Goal: Transaction & Acquisition: Subscribe to service/newsletter

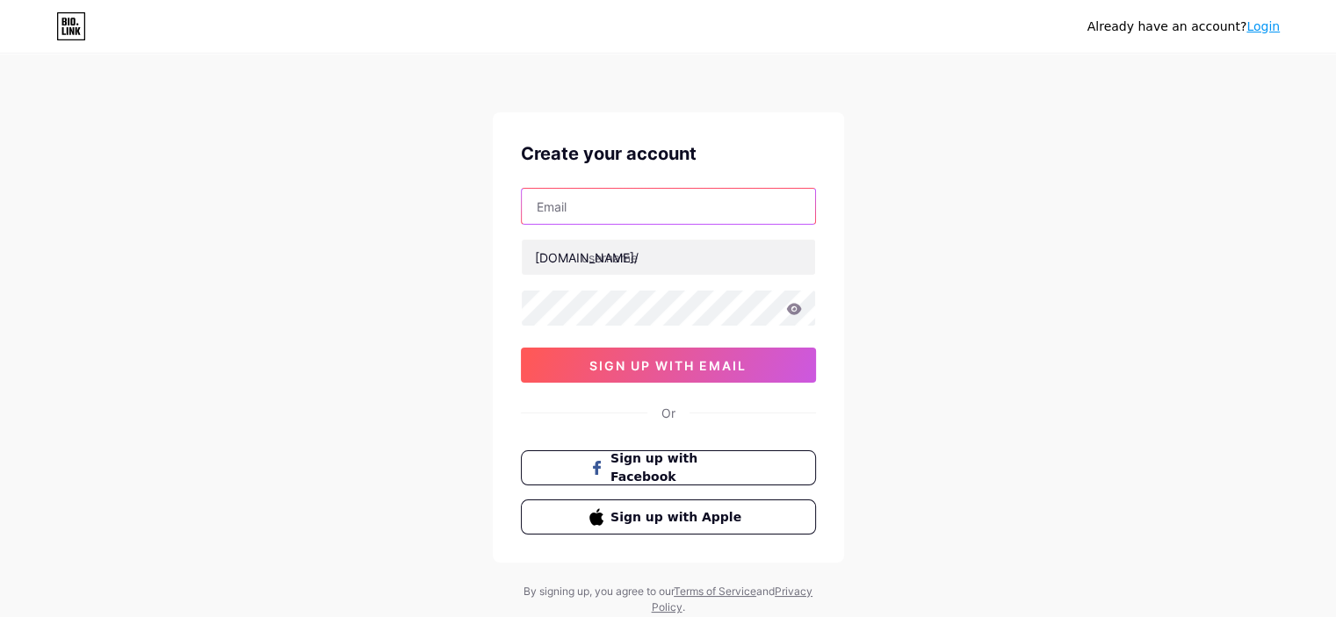
click at [638, 196] on input "text" at bounding box center [668, 206] width 293 height 35
type input "[EMAIL_ADDRESS][DOMAIN_NAME]"
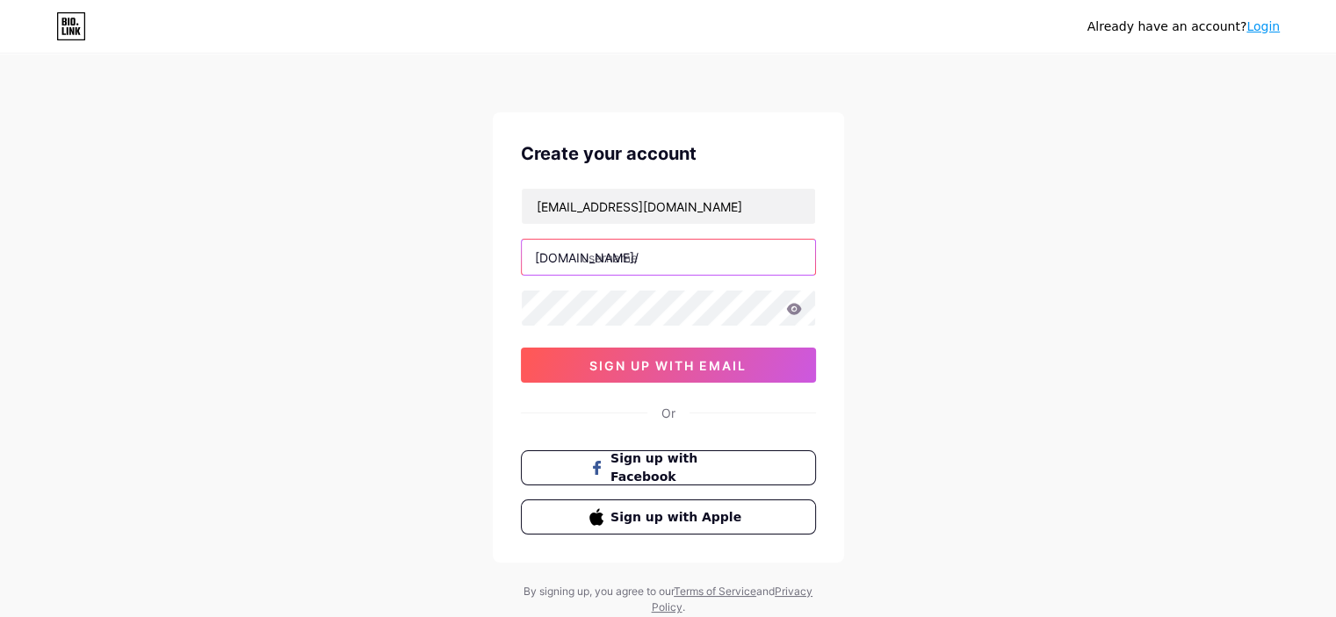
click at [703, 262] on input "text" at bounding box center [668, 257] width 293 height 35
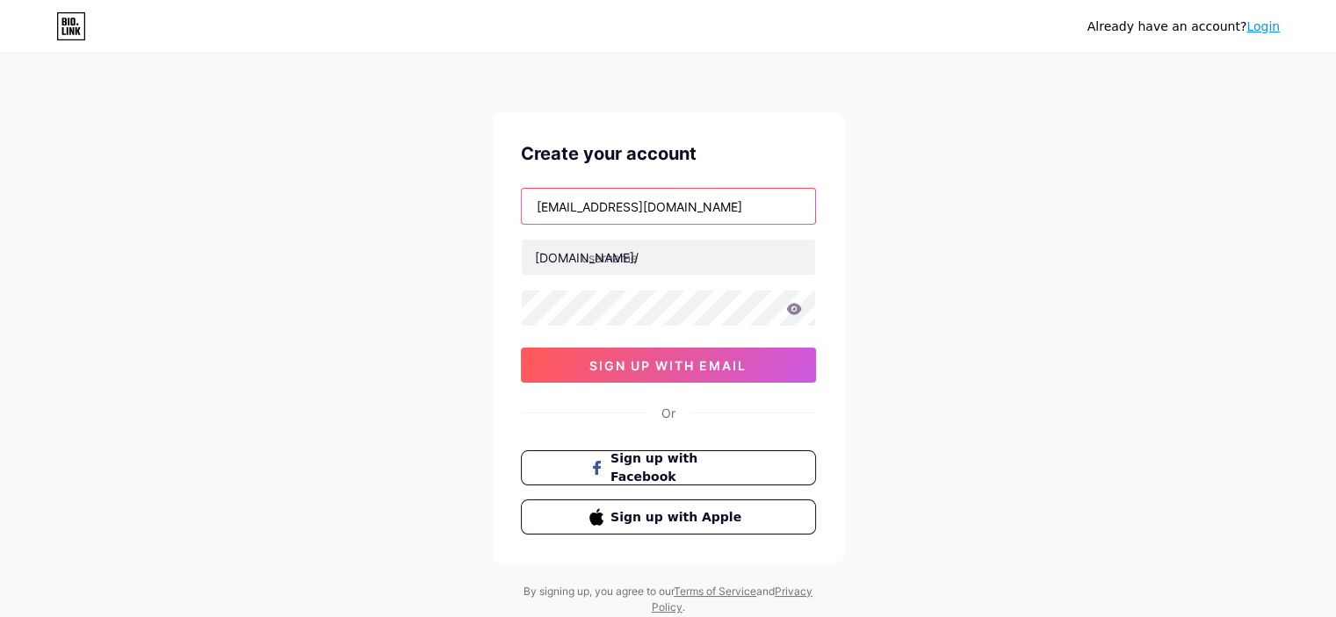
drag, startPoint x: 635, startPoint y: 206, endPoint x: 421, endPoint y: 210, distance: 214.3
click at [421, 210] on div "Already have an account? Login Create your account bergensurveying@outlook.com …" at bounding box center [668, 336] width 1336 height 672
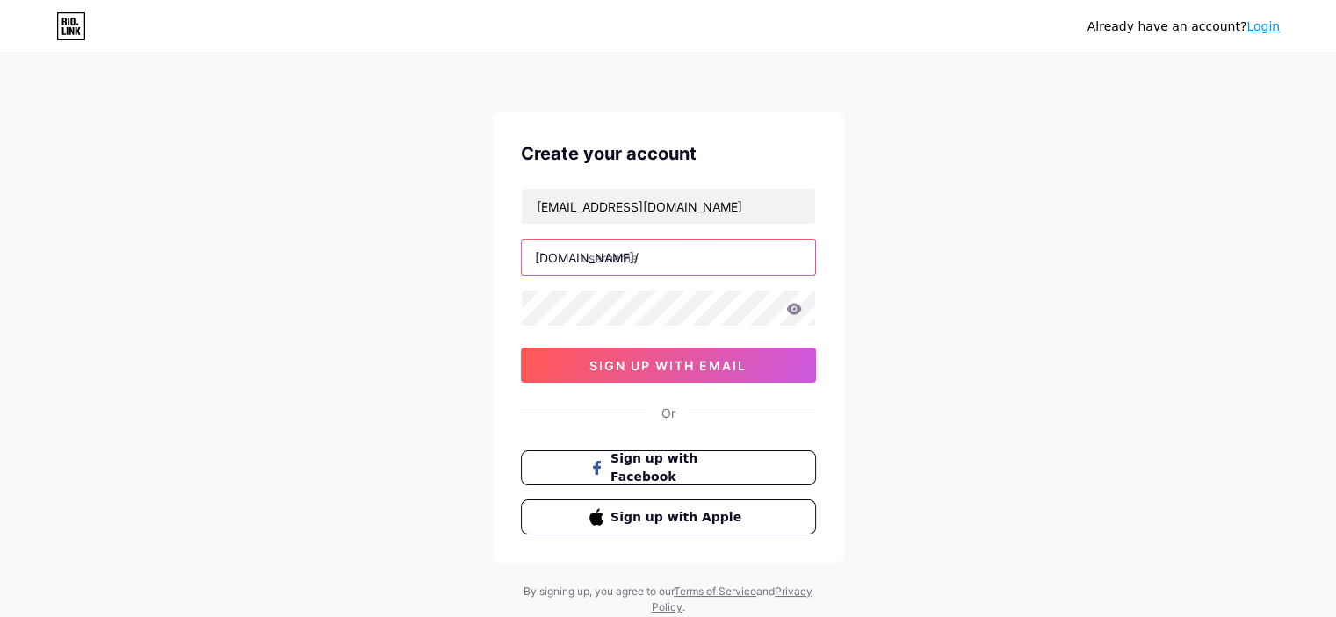
click at [641, 258] on input "text" at bounding box center [668, 257] width 293 height 35
paste input "bergensurveying"
type input "bergensurveying"
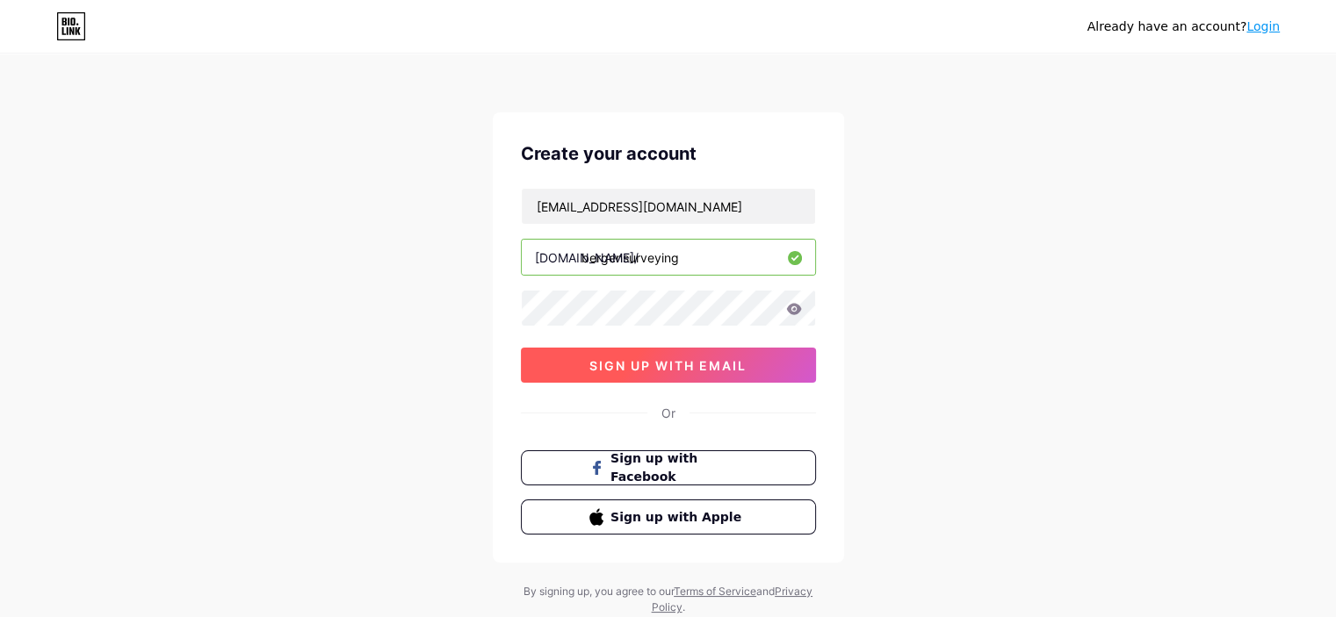
click at [559, 354] on button "sign up with email" at bounding box center [668, 365] width 295 height 35
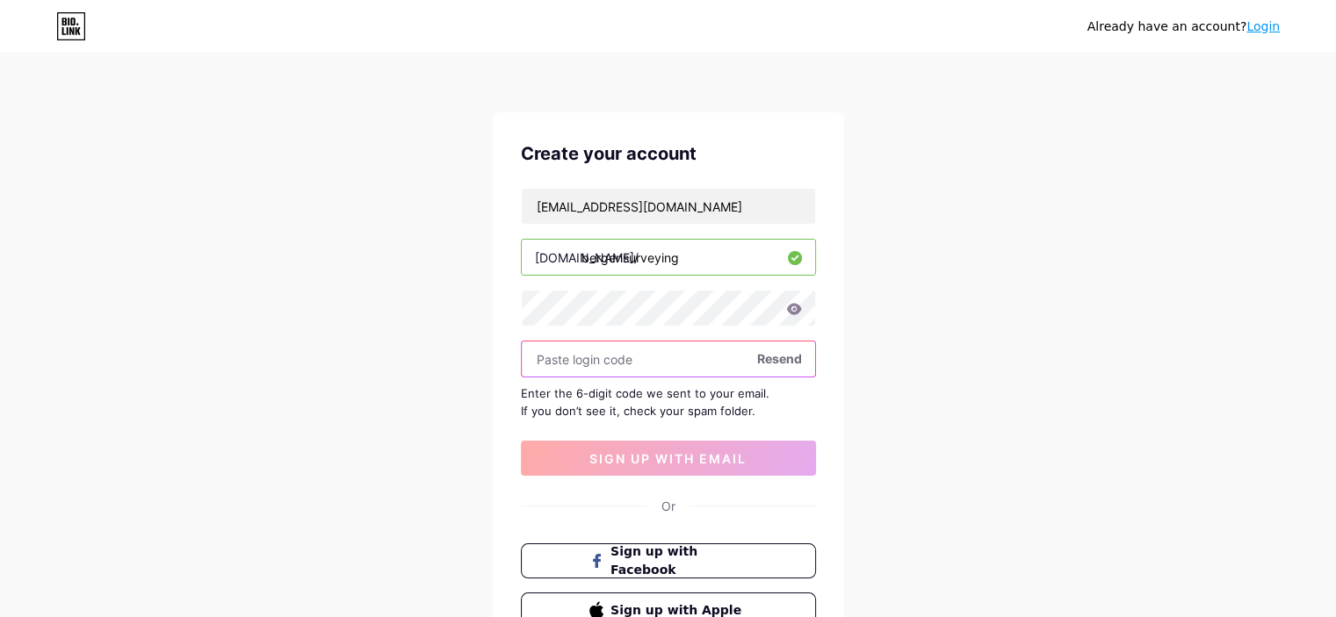
click at [578, 358] on input "text" at bounding box center [668, 359] width 293 height 35
paste input "689359"
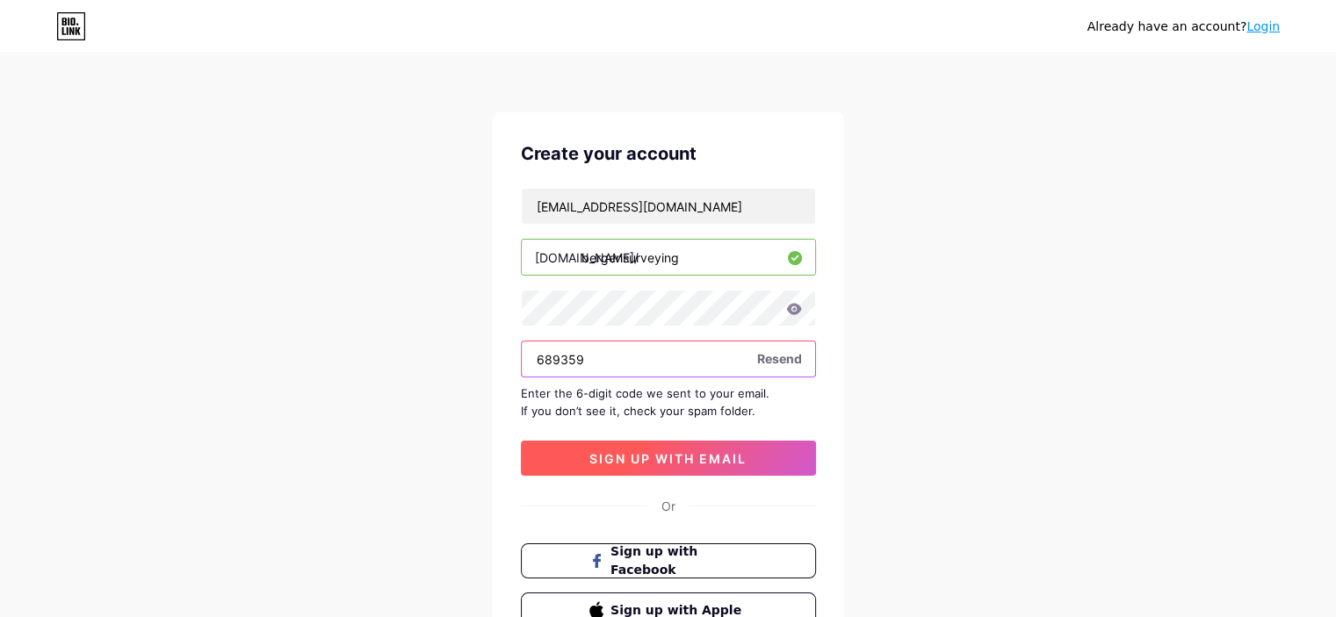
type input "689359"
click at [615, 454] on span "sign up with email" at bounding box center [667, 458] width 157 height 15
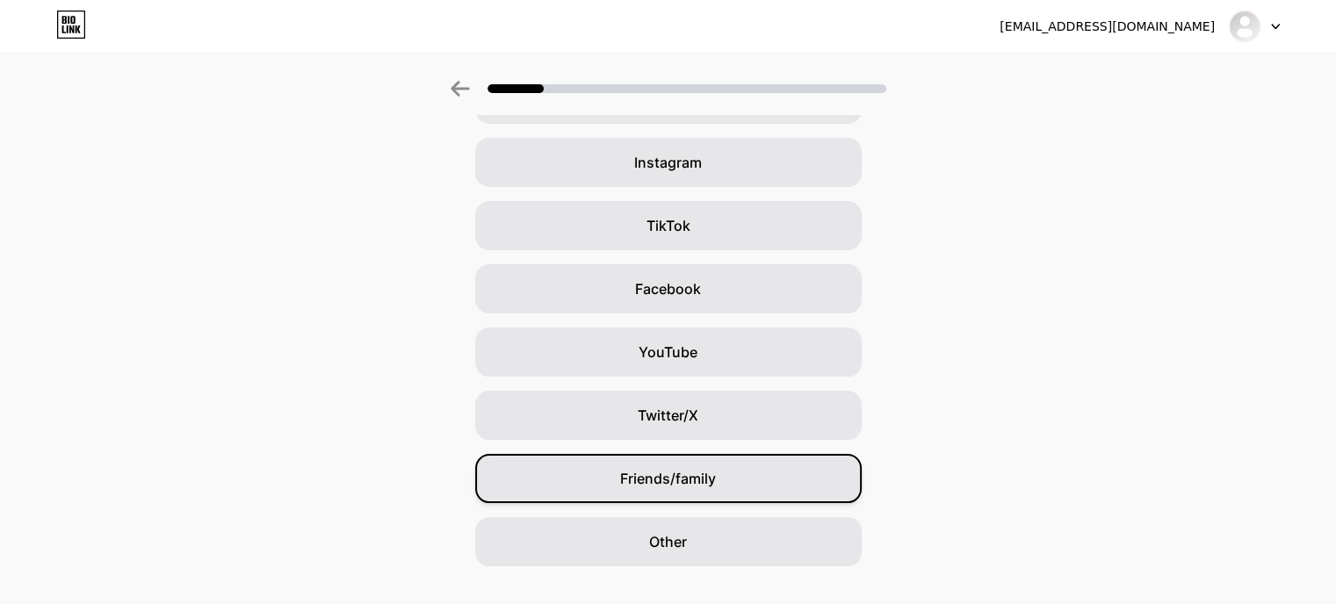
scroll to position [153, 0]
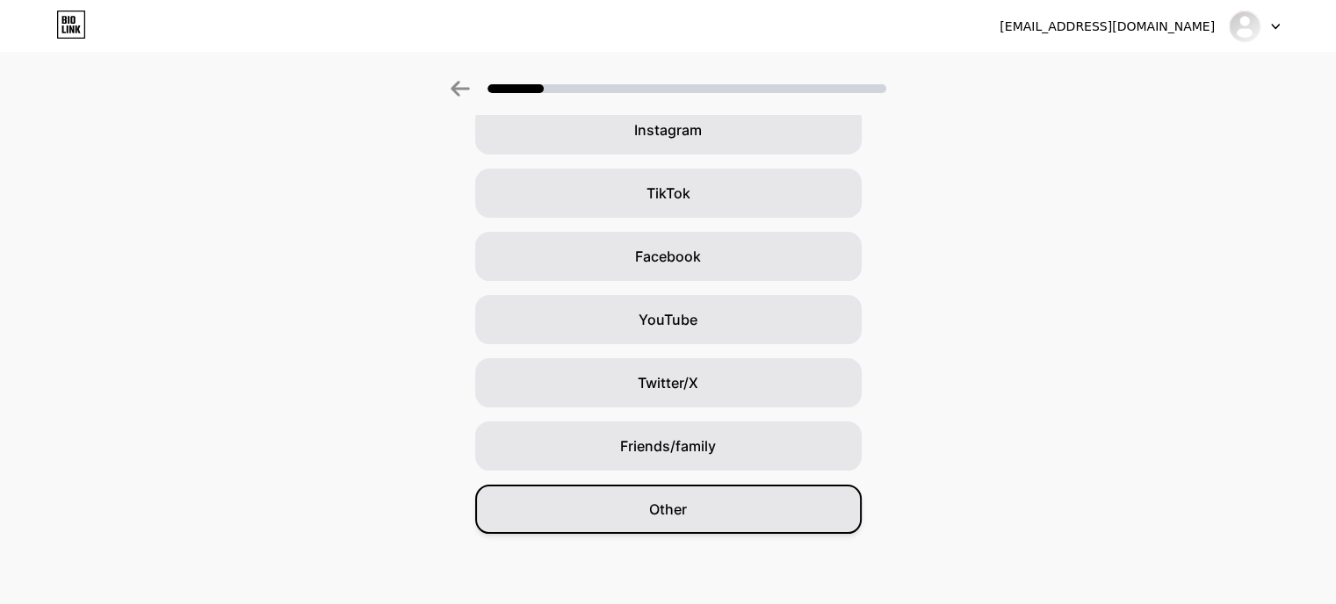
click at [717, 517] on div "Other" at bounding box center [668, 509] width 386 height 49
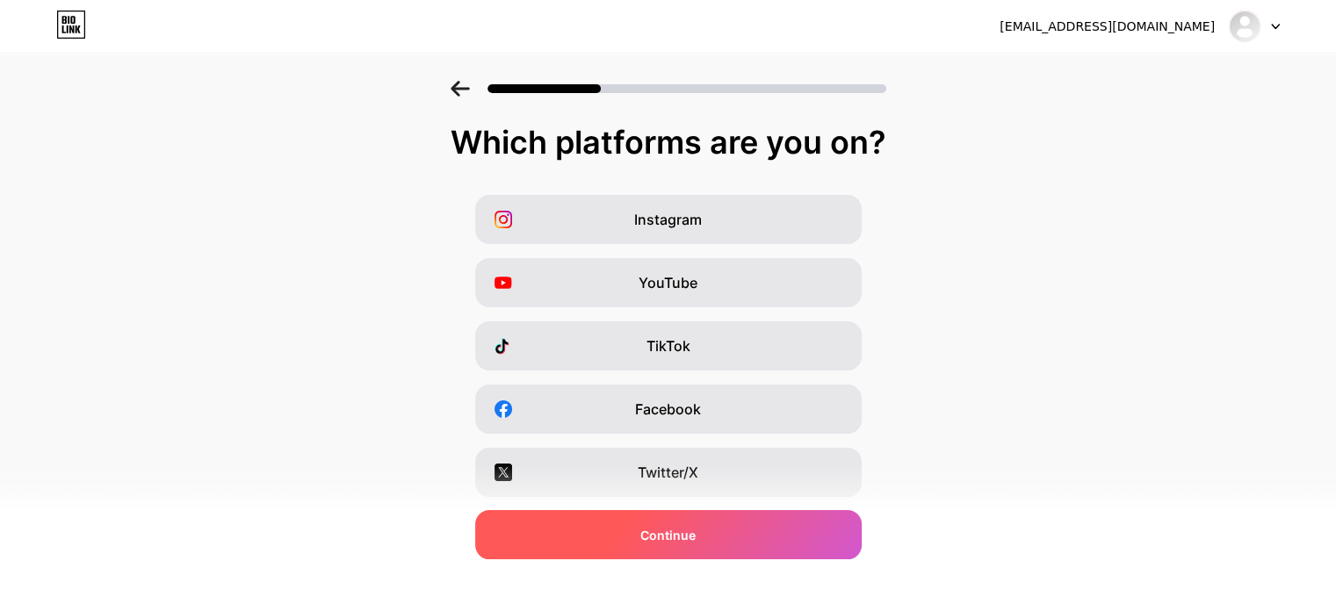
click at [727, 535] on div "Continue" at bounding box center [668, 534] width 386 height 49
click at [703, 538] on div "Continue" at bounding box center [668, 534] width 386 height 49
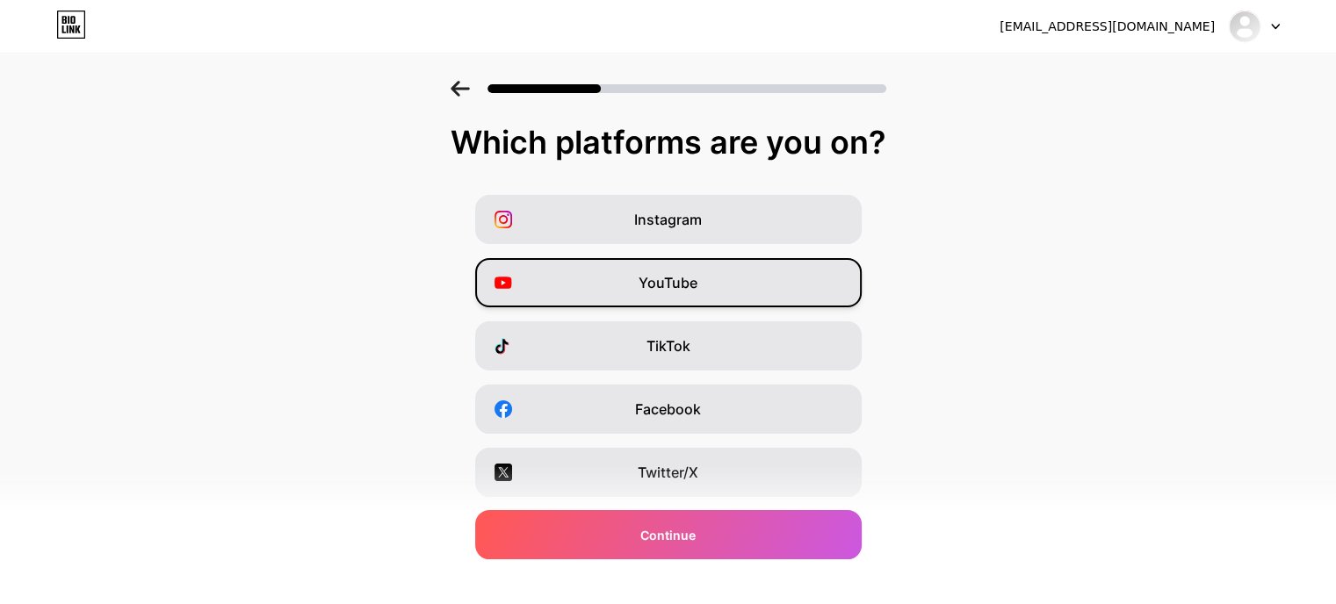
click at [707, 285] on div "YouTube" at bounding box center [668, 282] width 386 height 49
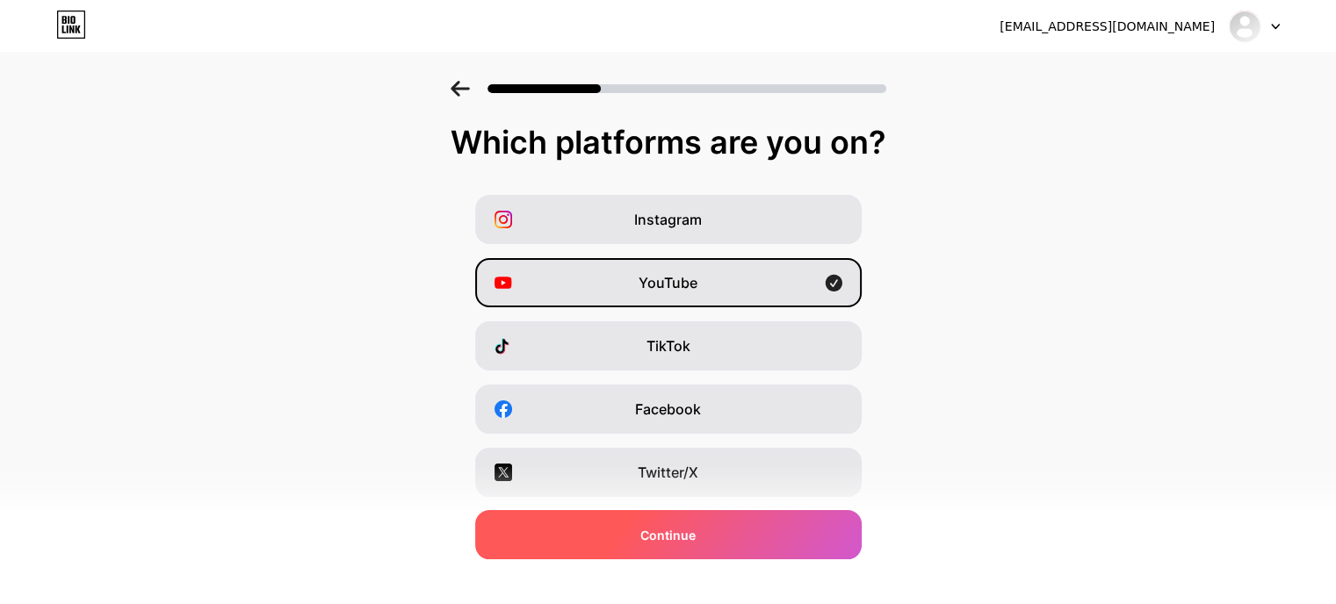
click at [725, 528] on div "Continue" at bounding box center [668, 534] width 386 height 49
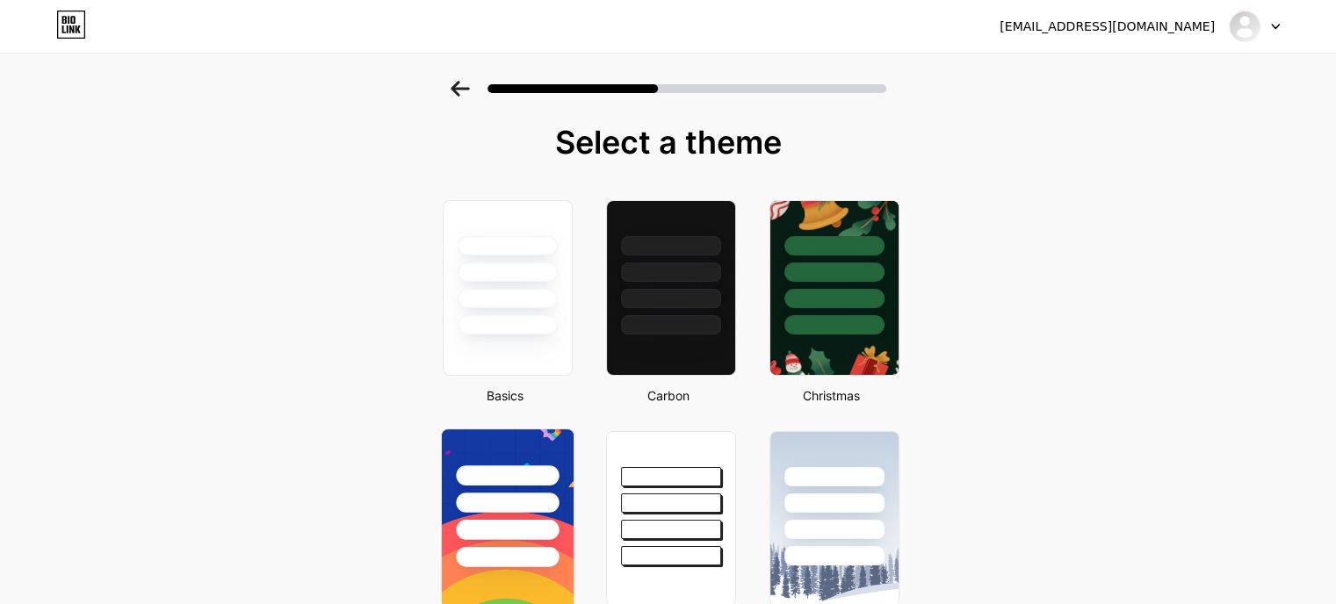
click at [566, 451] on div at bounding box center [507, 498] width 132 height 138
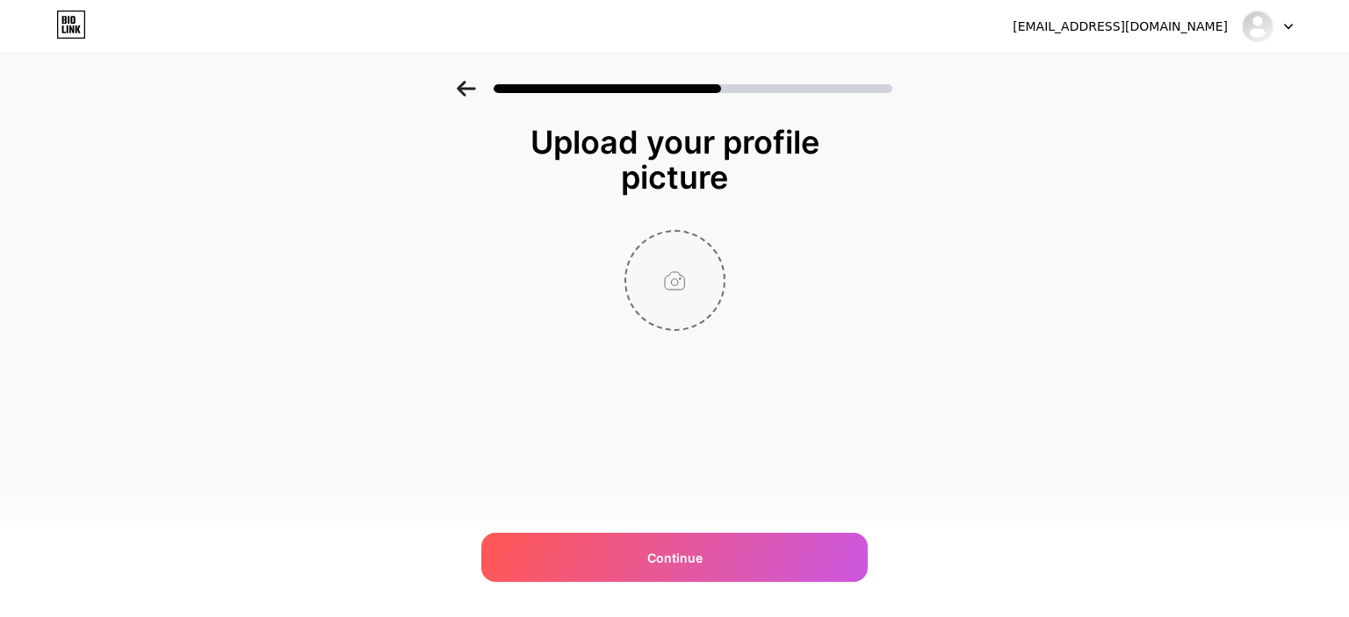
click at [696, 266] on input "file" at bounding box center [674, 280] width 97 height 97
type input "C:\fakepath\Profile Image.jpg"
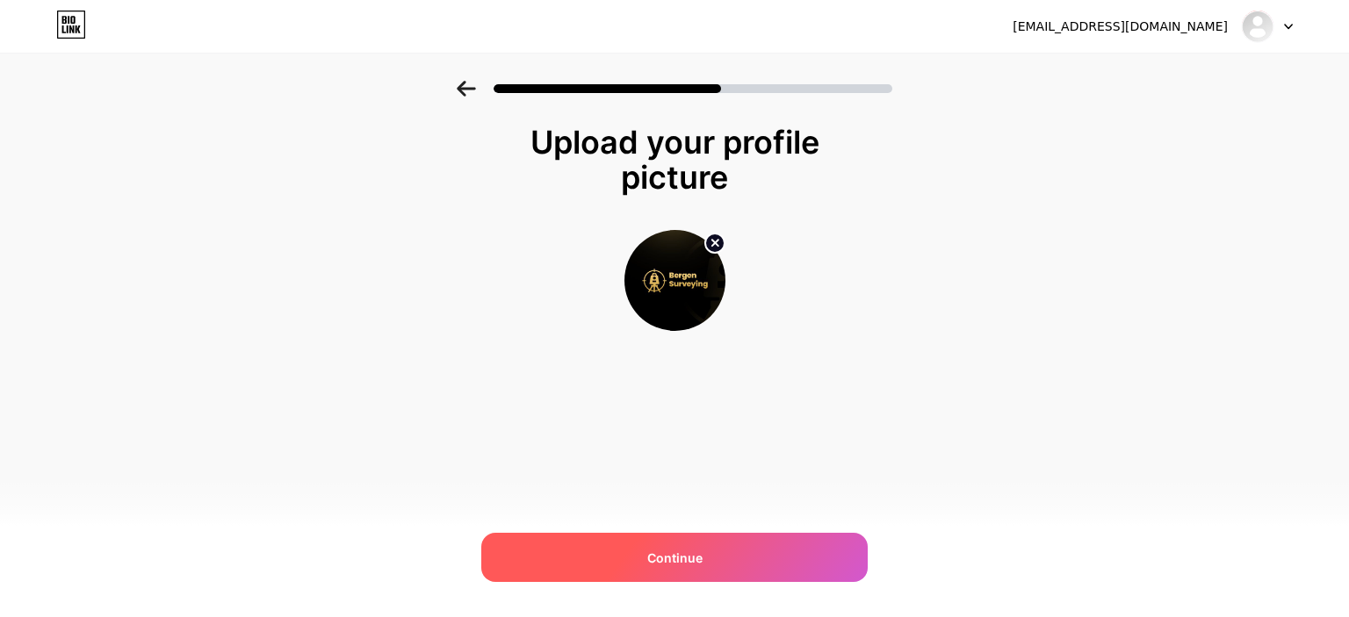
click at [724, 575] on div "Continue" at bounding box center [674, 557] width 386 height 49
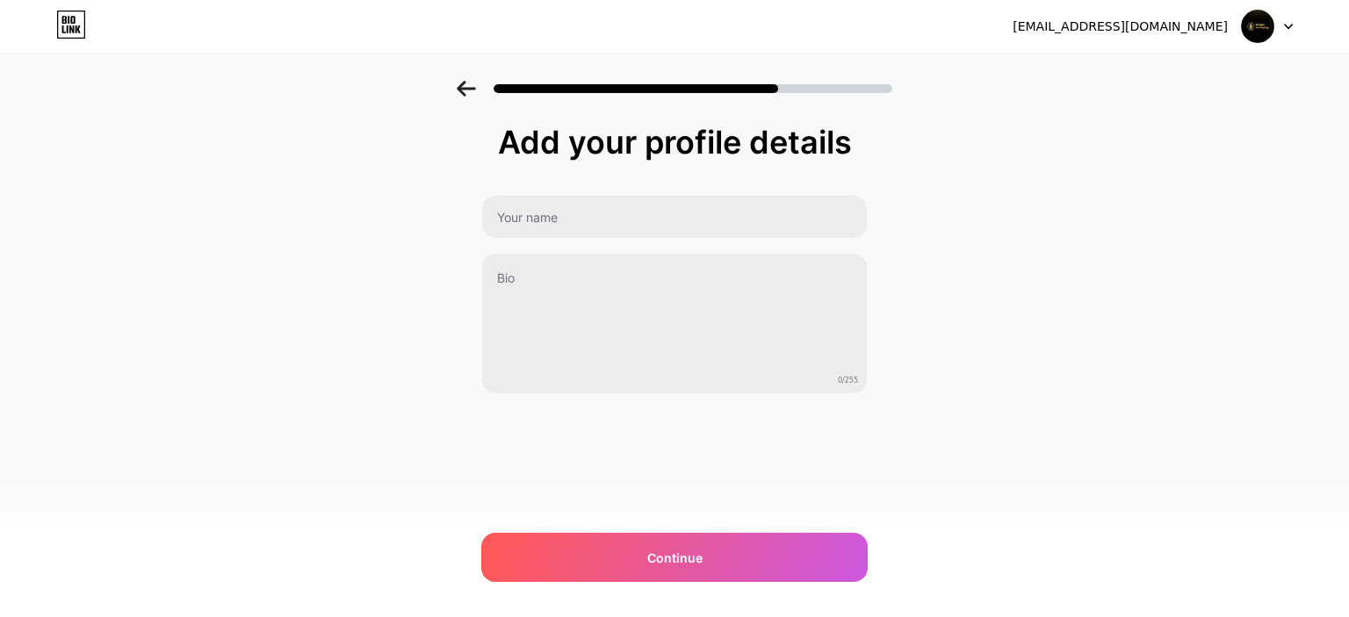
click at [613, 193] on div "Add your profile details 0/255 Continue Error" at bounding box center [674, 260] width 386 height 270
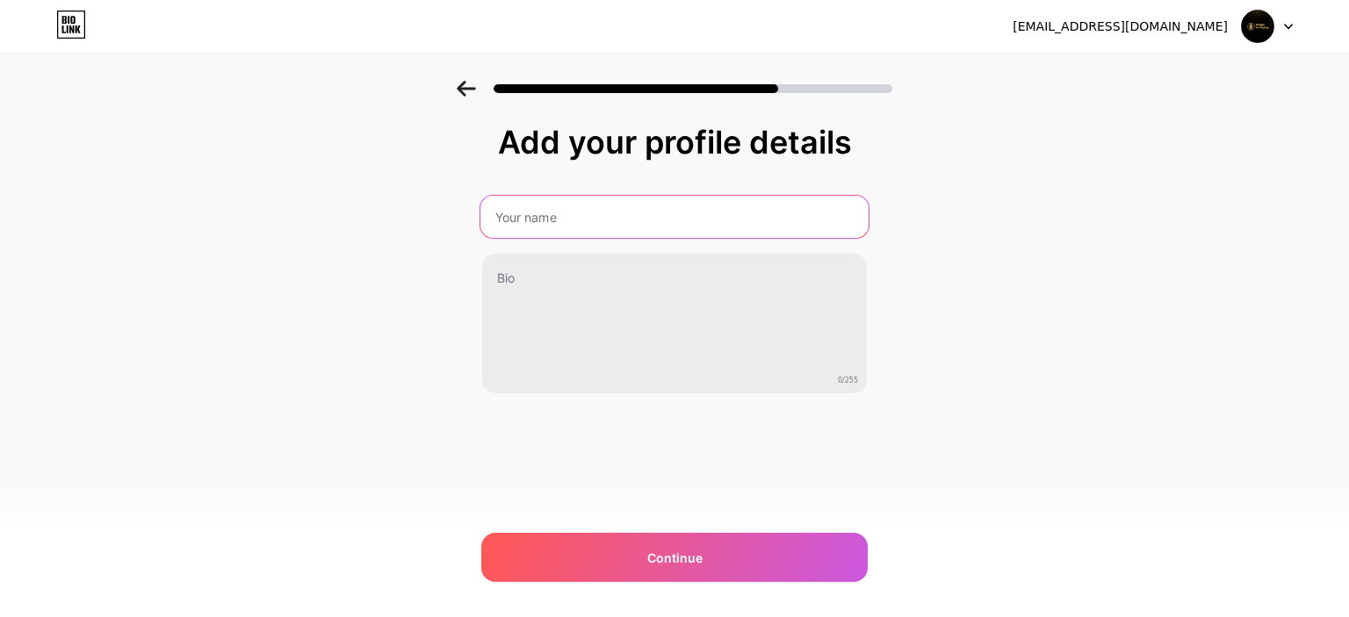
click at [591, 220] on input "text" at bounding box center [674, 217] width 388 height 42
type input "Bergen Surveying"
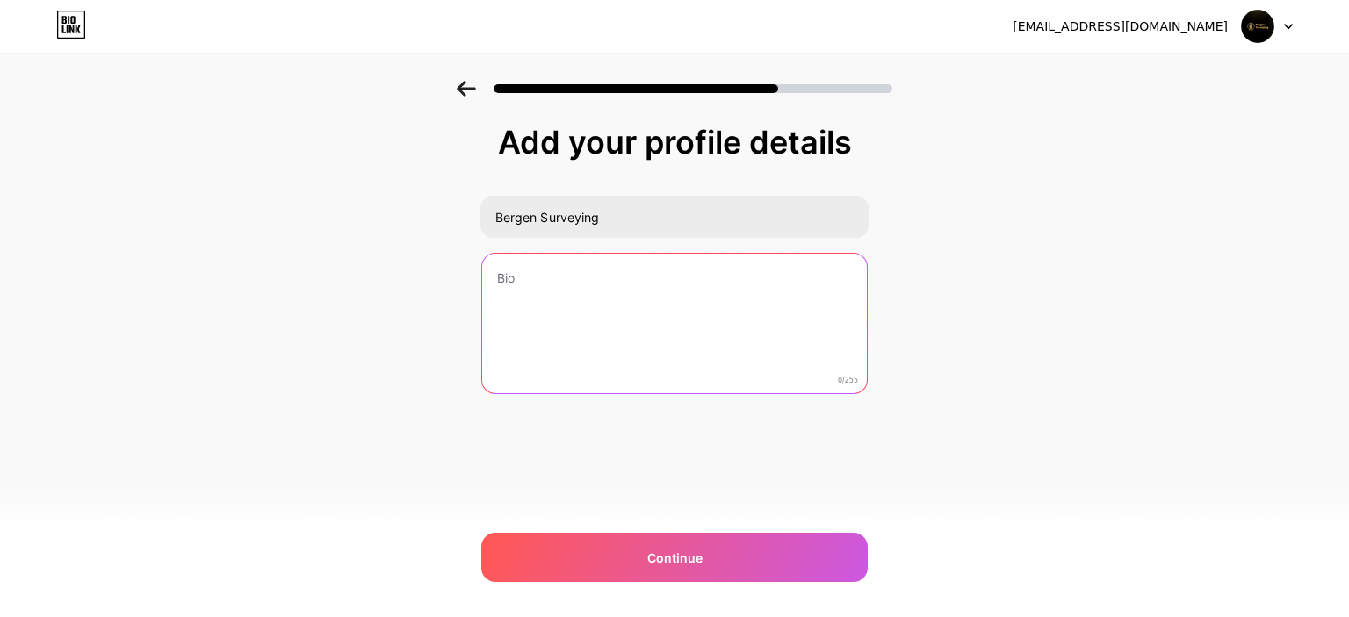
click at [595, 296] on textarea at bounding box center [674, 324] width 385 height 141
paste textarea "Bergen Surveying offers expert land surveying services in Bergen County, Hudson…"
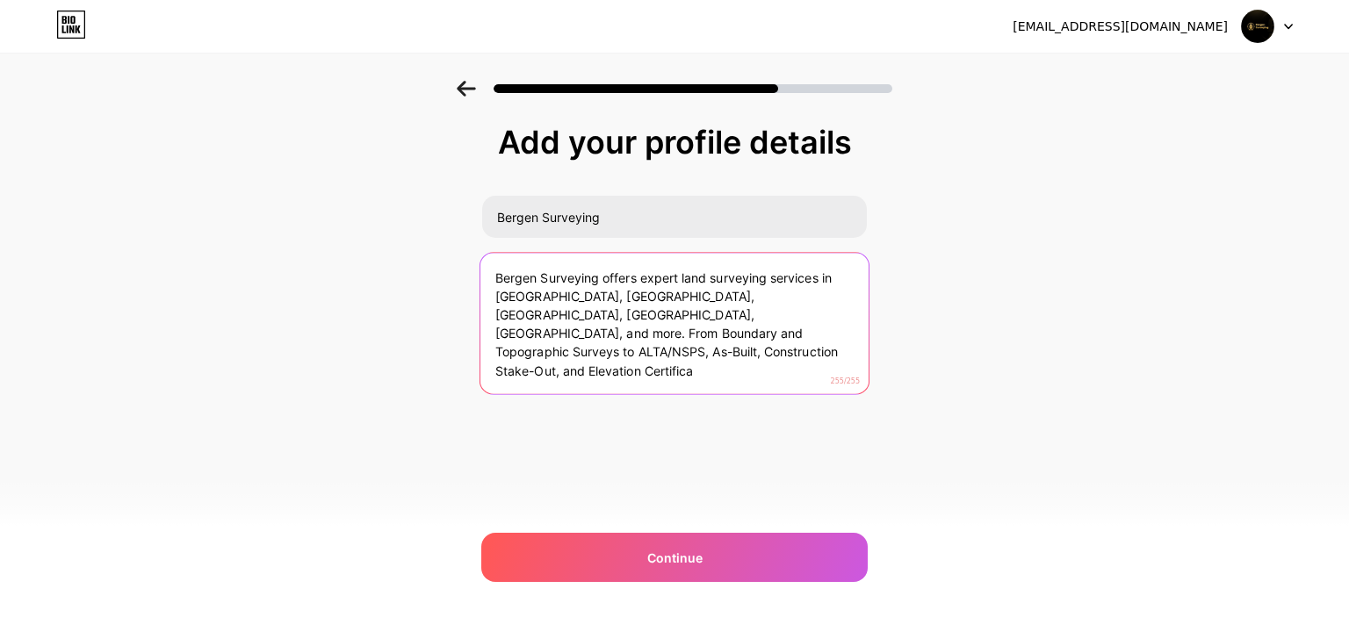
drag, startPoint x: 713, startPoint y: 332, endPoint x: 742, endPoint y: 394, distance: 68.8
click at [742, 394] on div "Bergen Surveying offers expert land surveying services in Bergen County, Hudson…" at bounding box center [675, 323] width 390 height 143
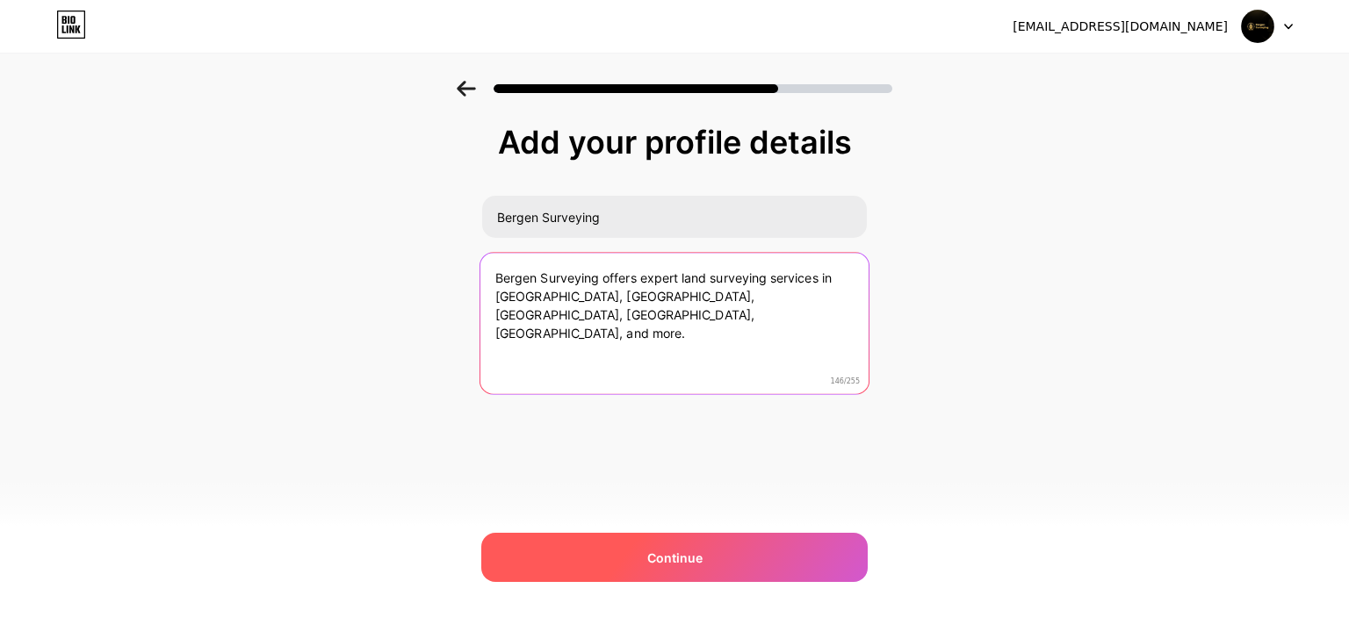
type textarea "Bergen Surveying offers expert land surveying services in Bergen County, Hudson…"
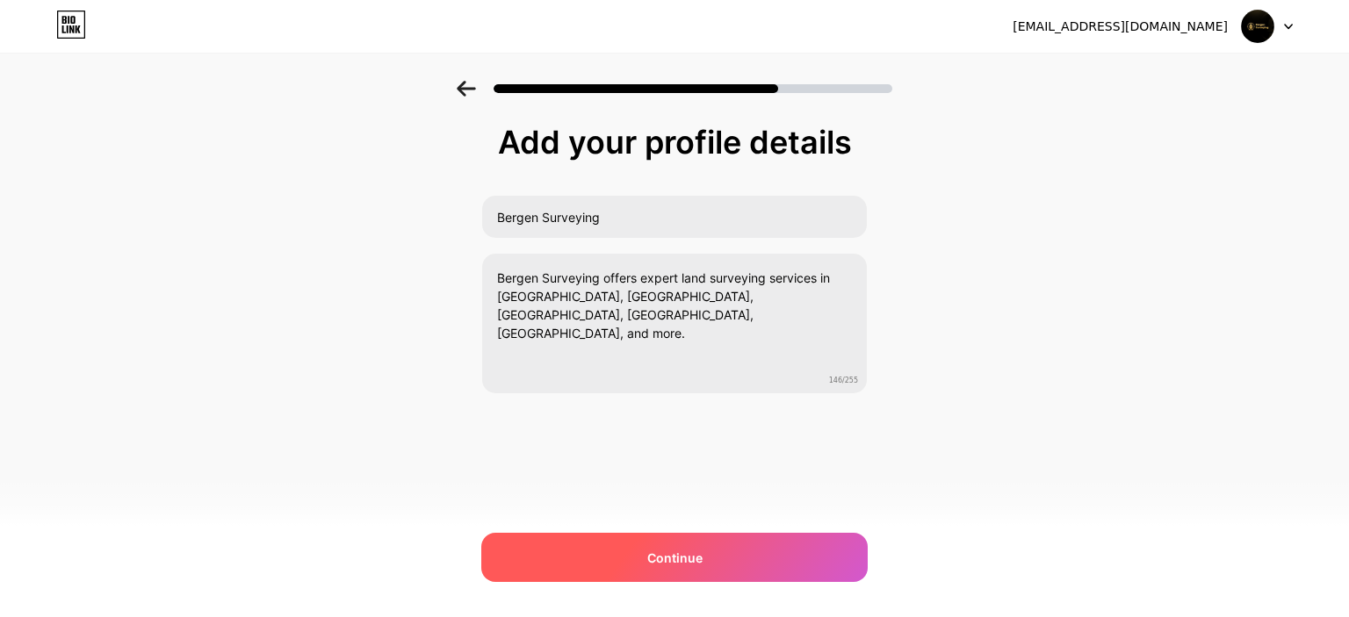
click at [706, 550] on div "Continue" at bounding box center [674, 557] width 386 height 49
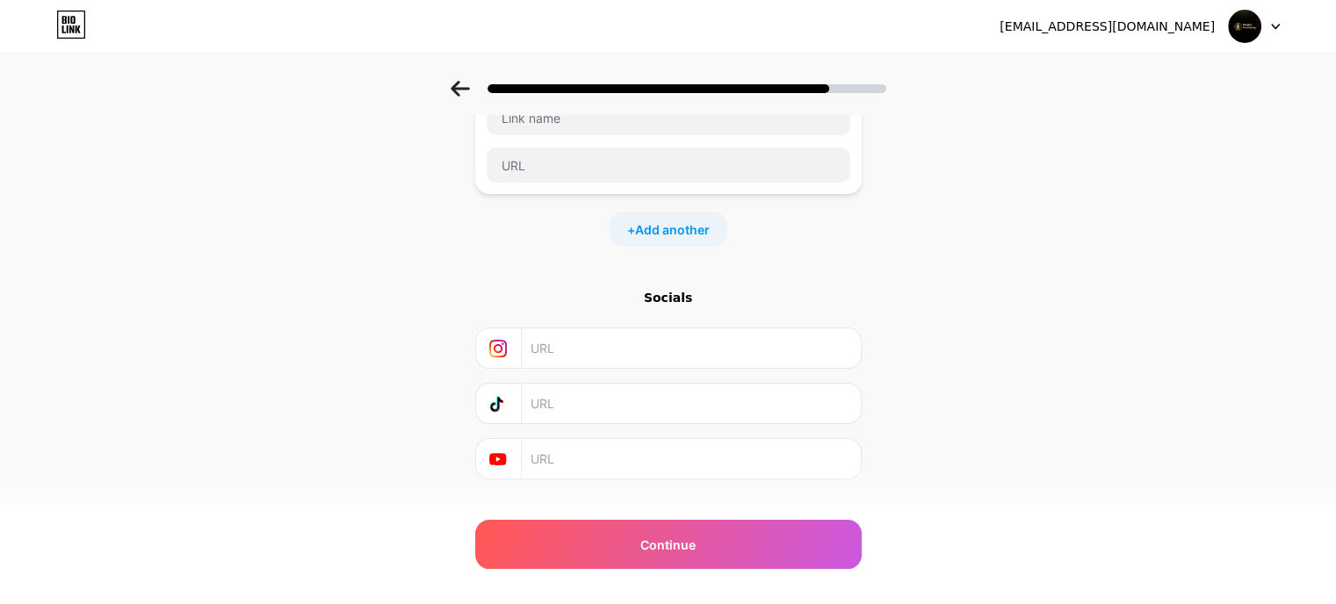
scroll to position [162, 0]
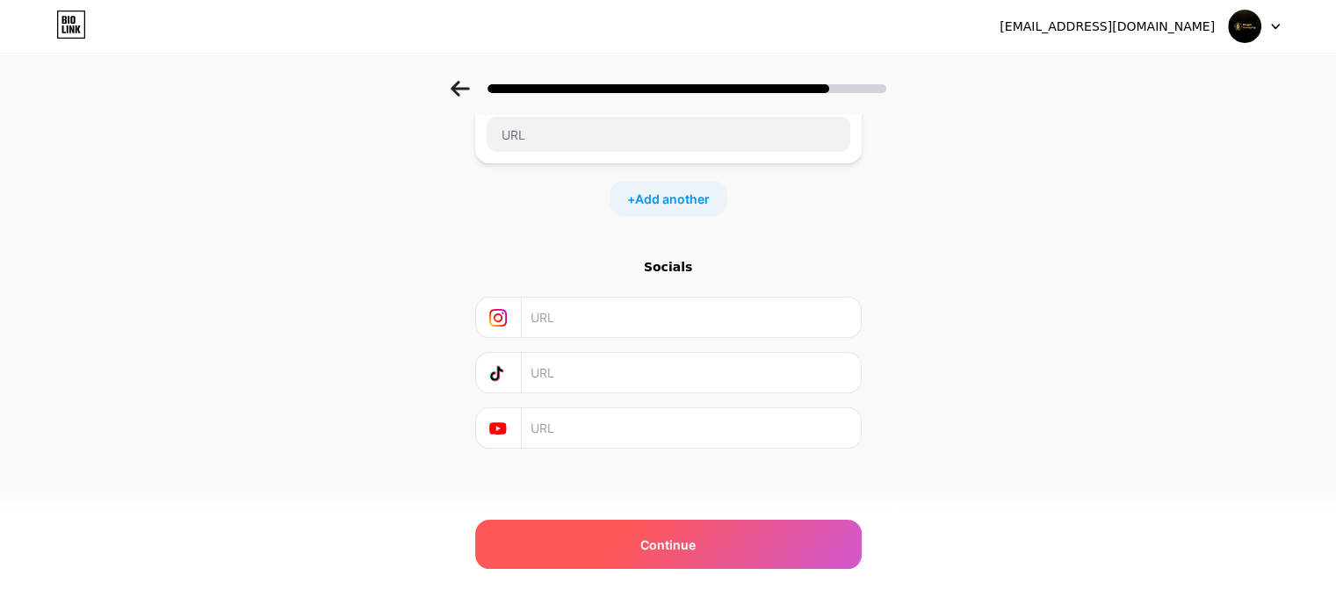
click at [702, 532] on div "Continue" at bounding box center [668, 544] width 386 height 49
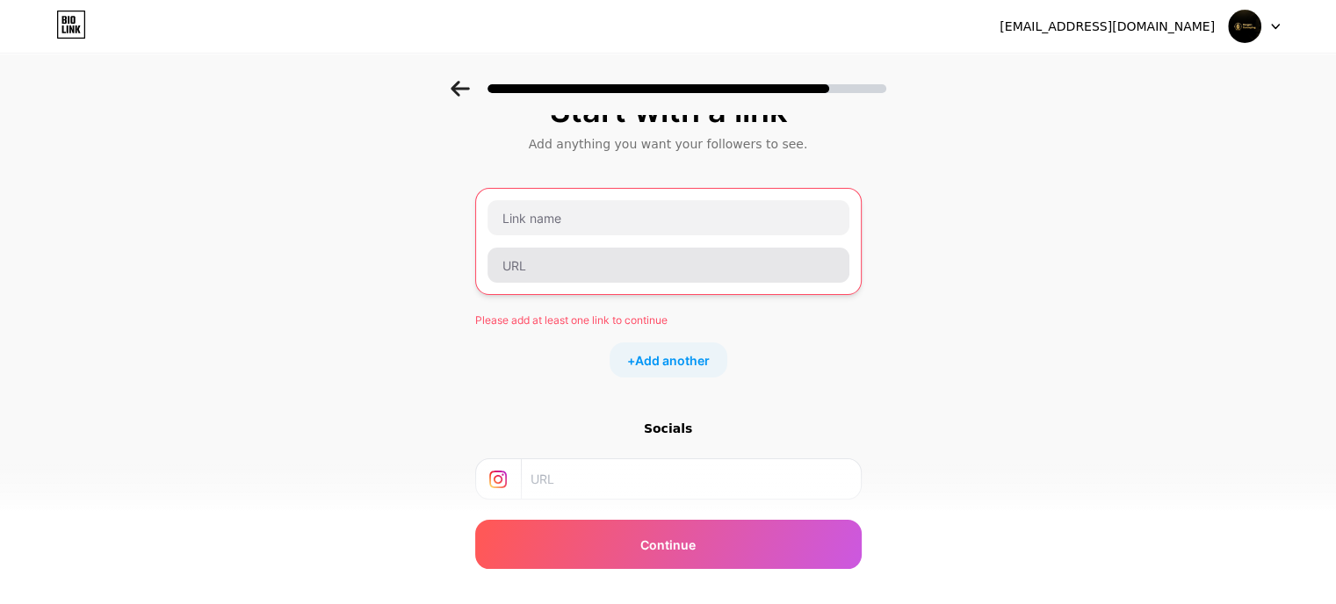
scroll to position [0, 0]
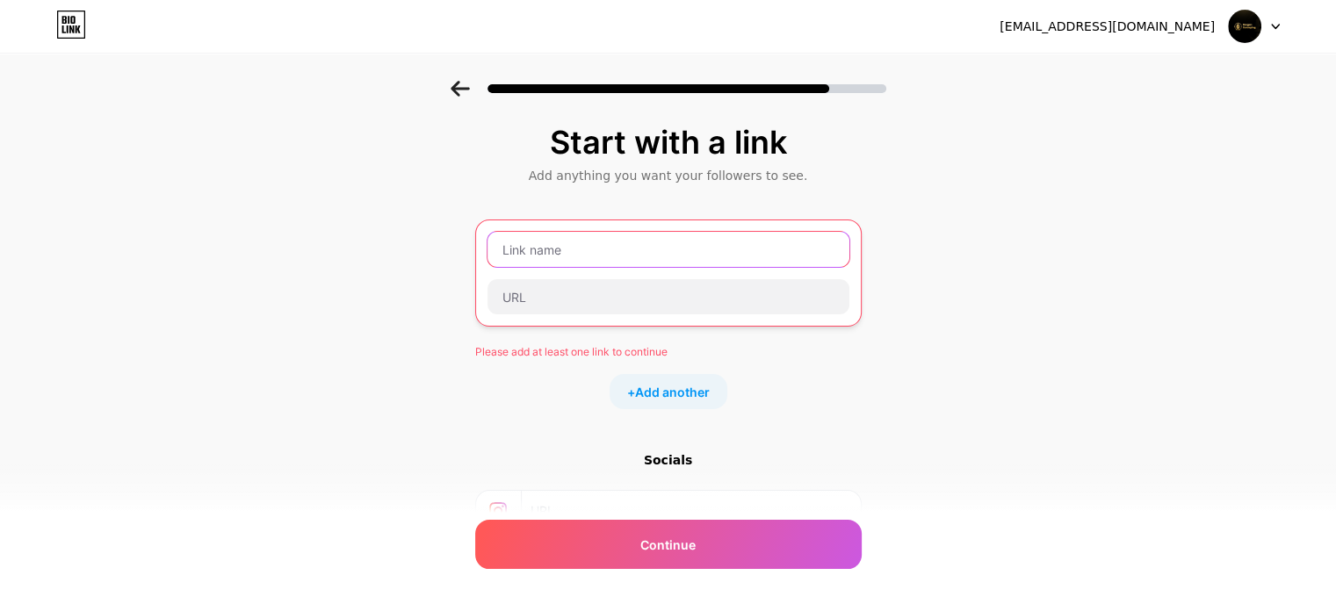
click at [604, 244] on input "text" at bounding box center [668, 249] width 362 height 35
paste input "Bergen Surveying"
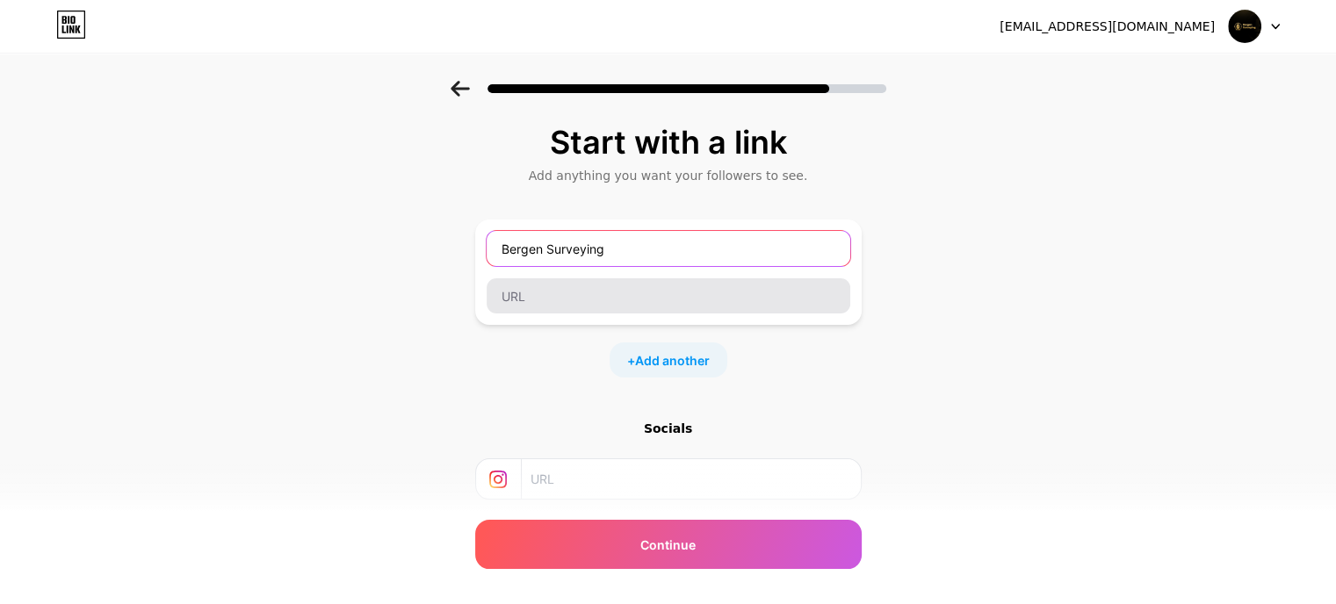
type input "Bergen Surveying"
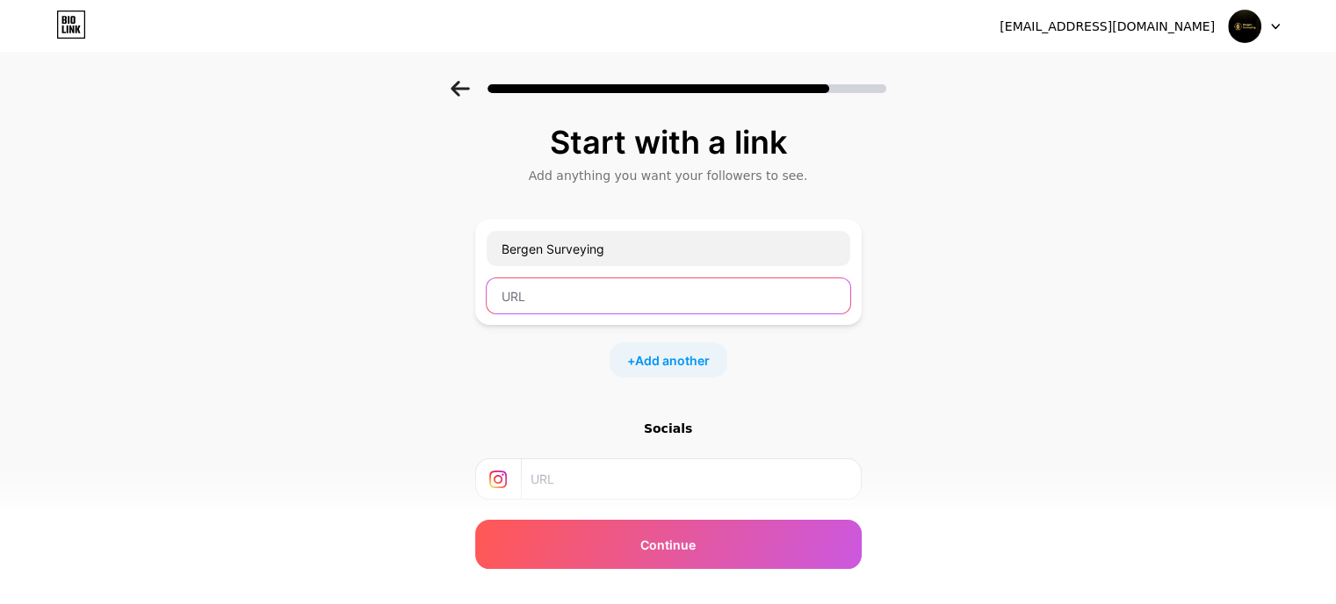
click at [552, 292] on input "text" at bounding box center [669, 295] width 364 height 35
paste input "https://bergensurveying.com"
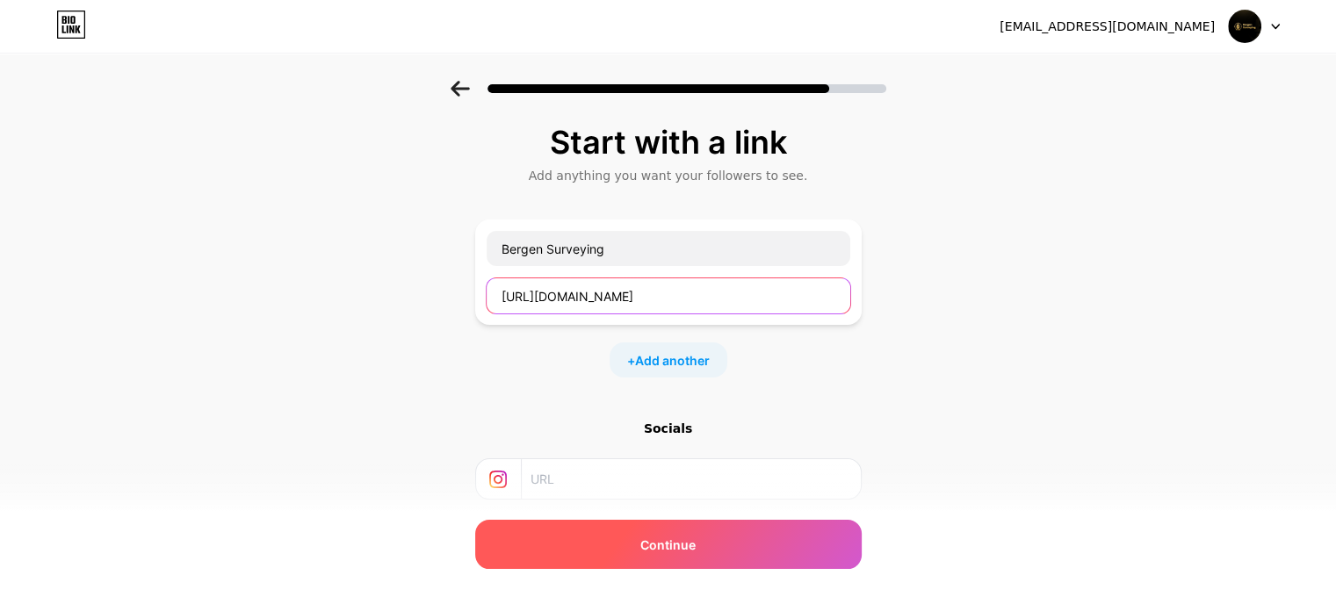
type input "https://bergensurveying.com"
click at [660, 543] on span "Continue" at bounding box center [667, 545] width 55 height 18
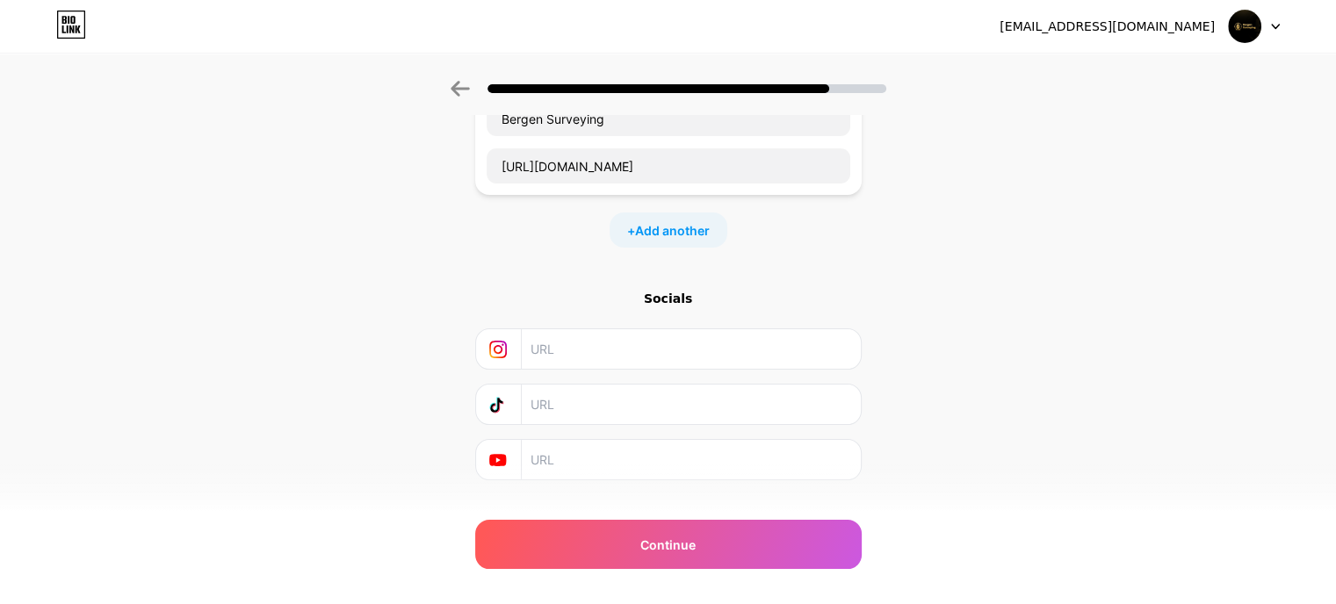
scroll to position [162, 0]
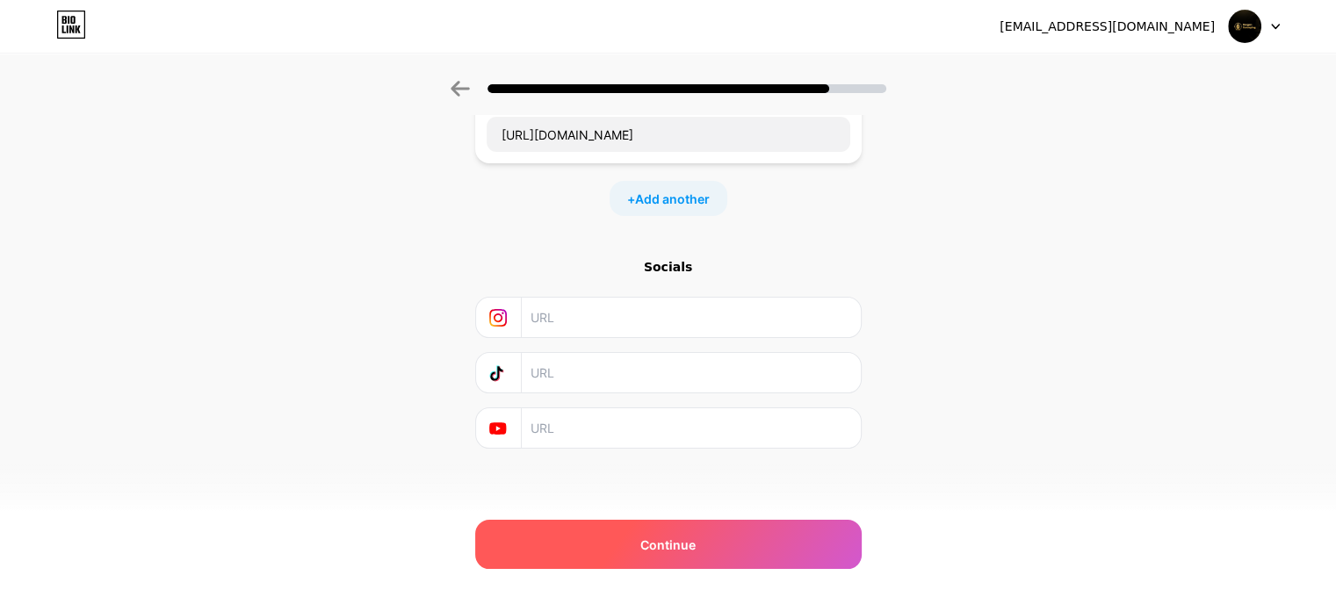
click at [781, 551] on div "Continue" at bounding box center [668, 544] width 386 height 49
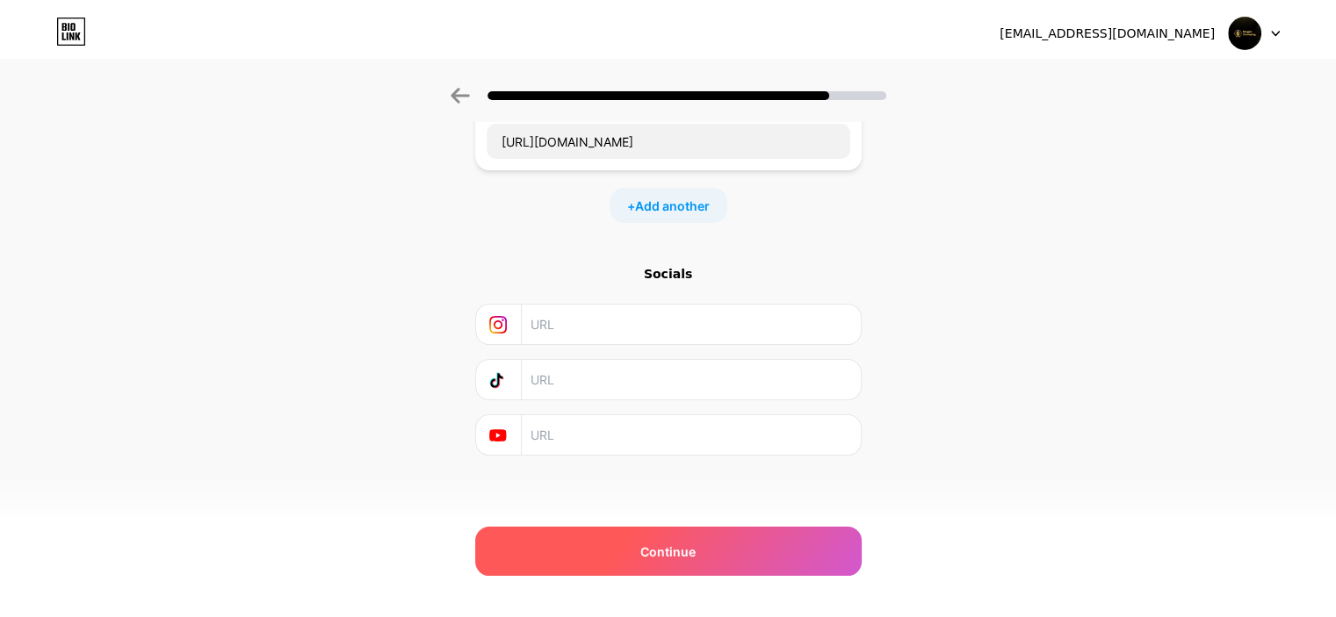
scroll to position [0, 0]
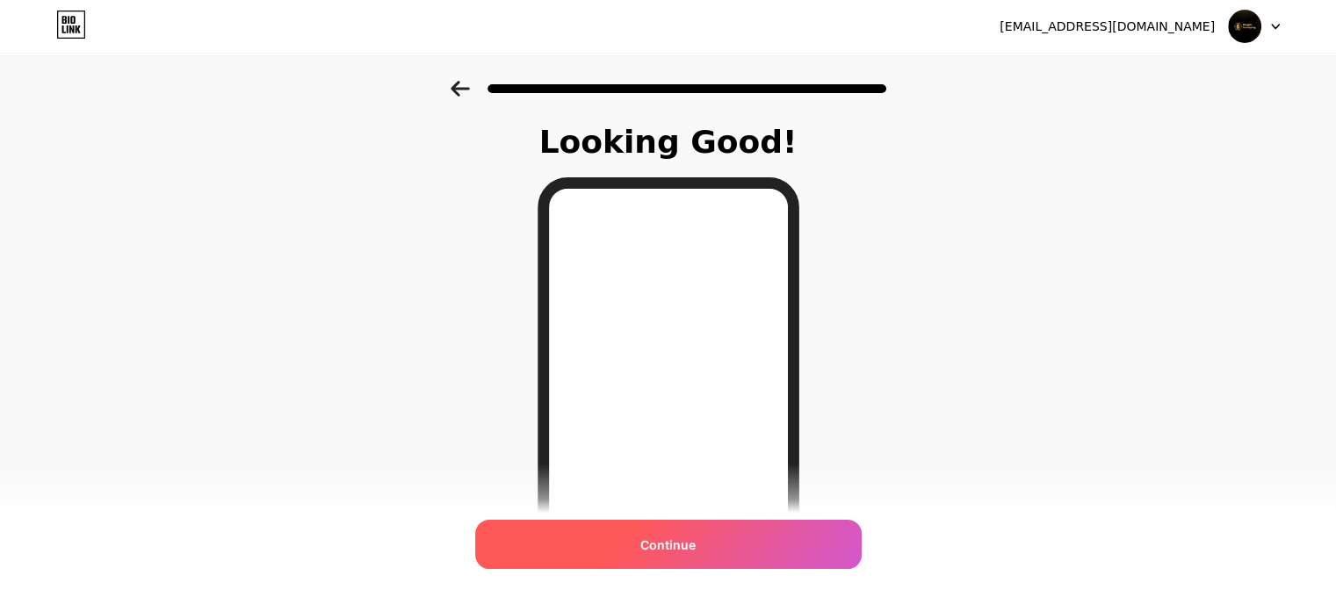
click at [790, 556] on div "Continue" at bounding box center [668, 544] width 386 height 49
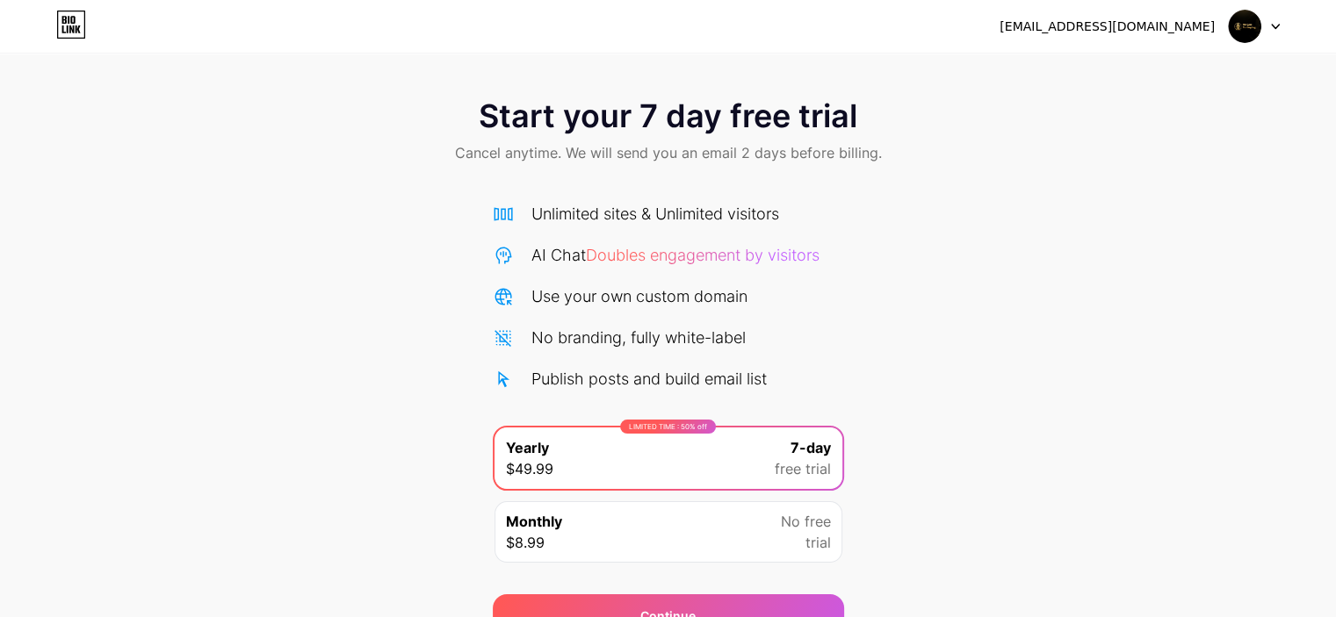
scroll to position [88, 0]
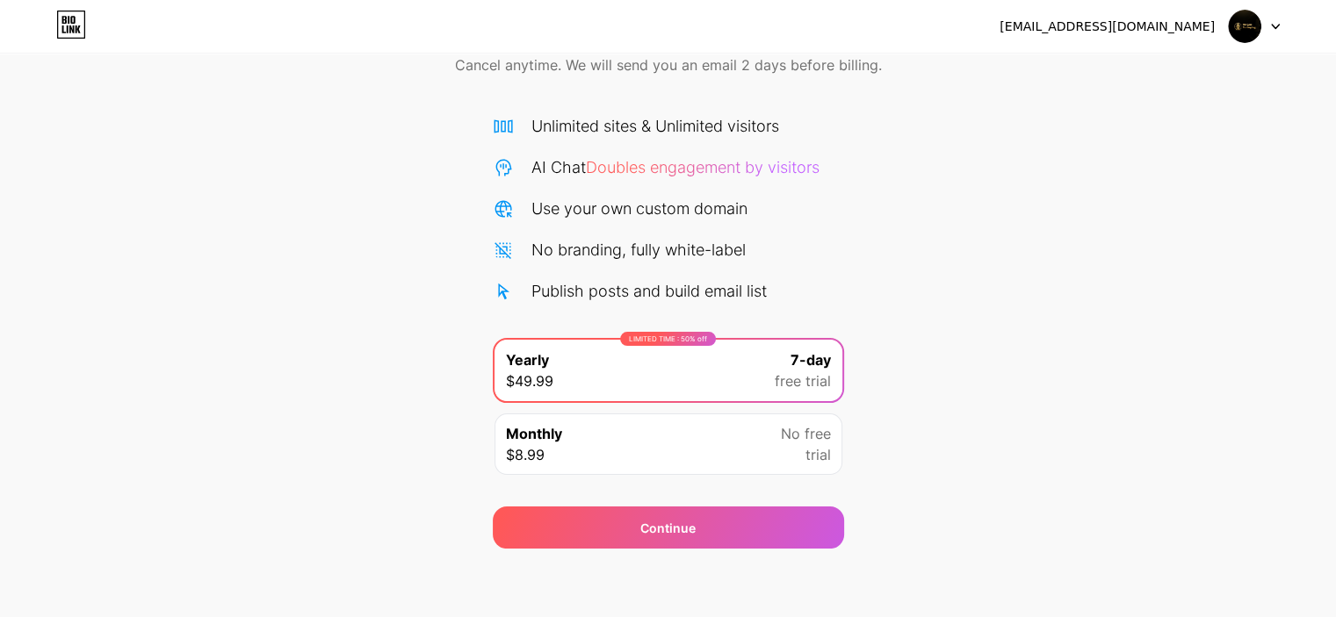
click at [713, 459] on div "Monthly $8.99 No free trial" at bounding box center [668, 444] width 348 height 61
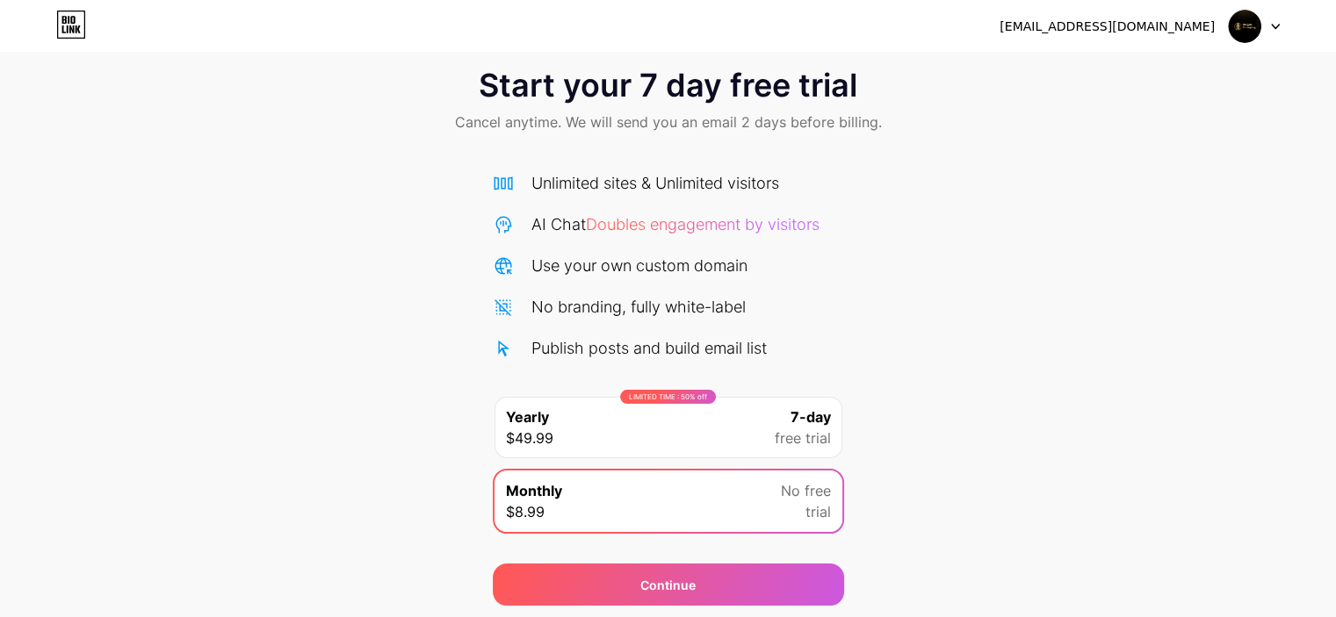
scroll to position [0, 0]
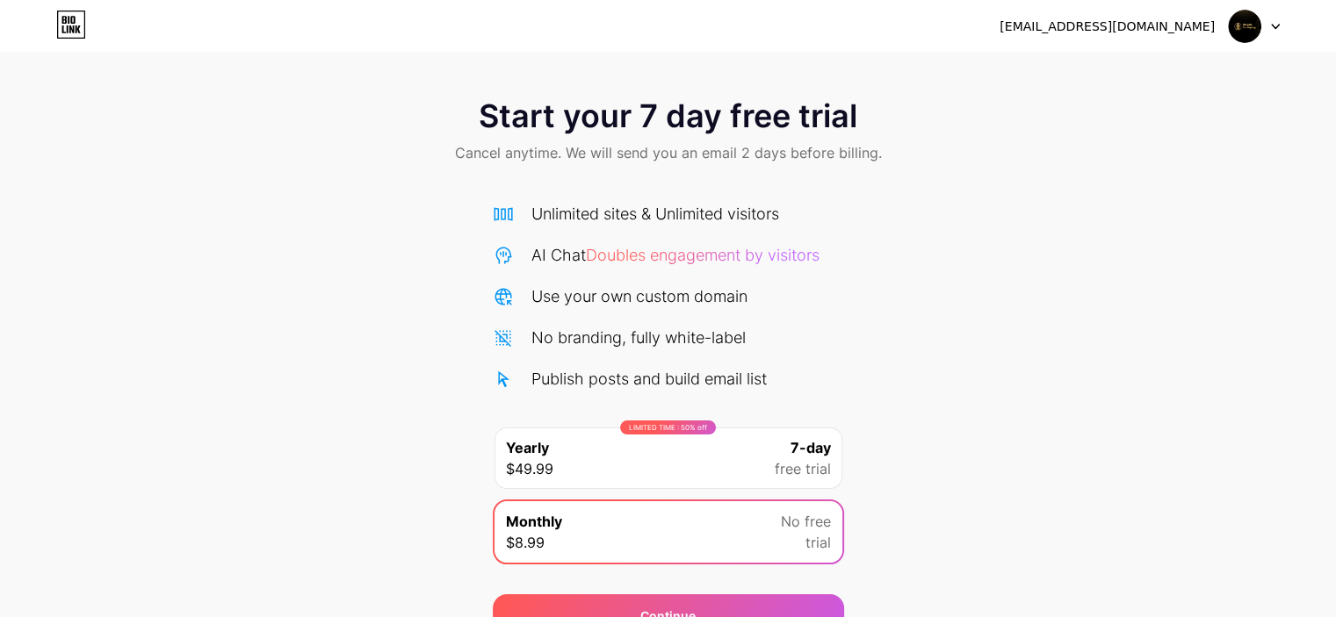
click at [1275, 24] on icon at bounding box center [1275, 27] width 9 height 6
click at [962, 188] on div "Start your 7 day free trial Cancel anytime. We will send you an email 2 days be…" at bounding box center [668, 359] width 1336 height 556
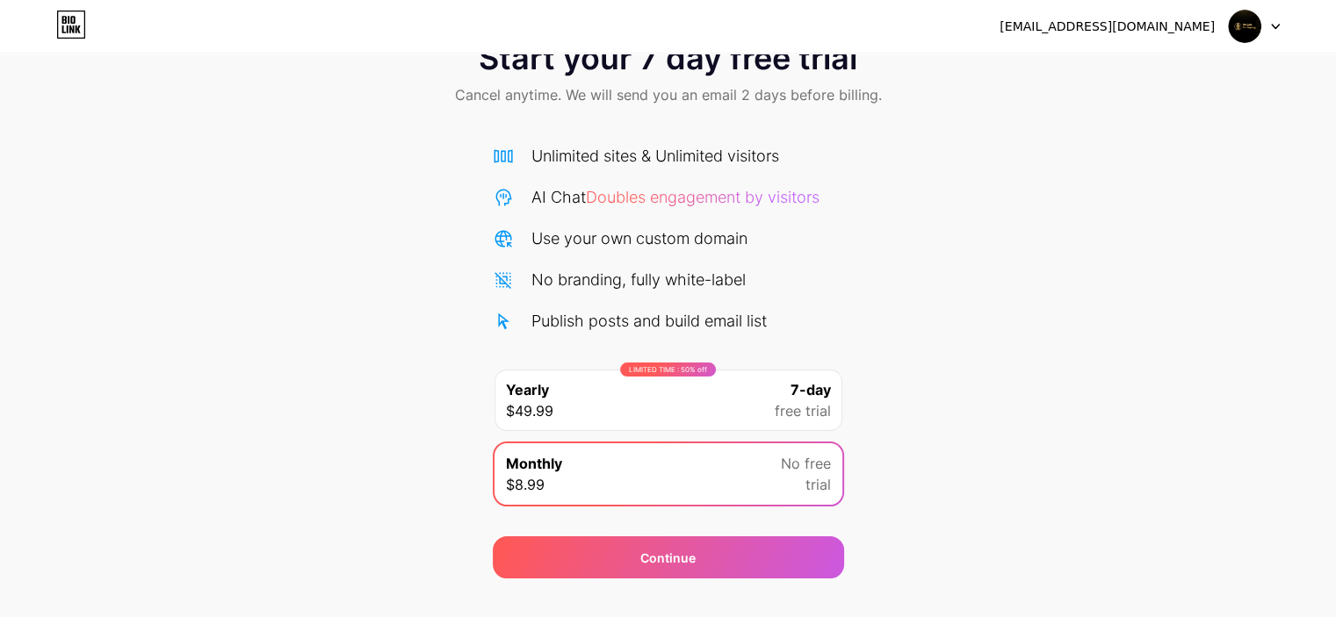
scroll to position [88, 0]
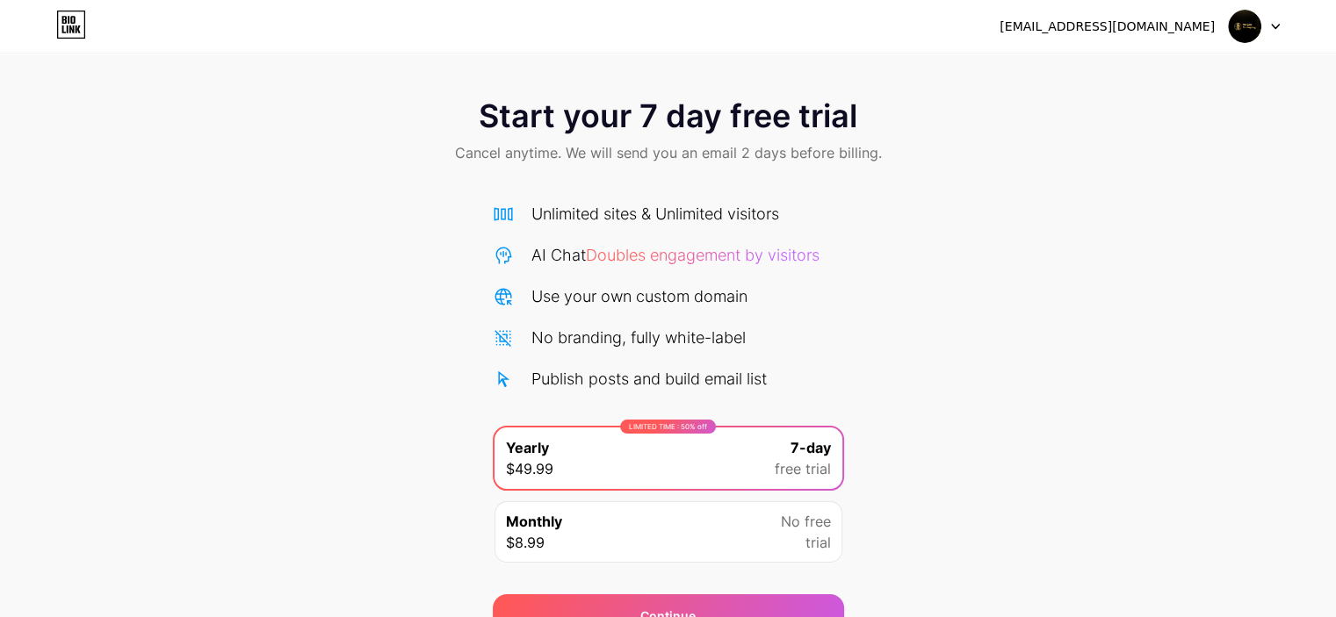
click at [701, 371] on div "Publish posts and build email list" at bounding box center [648, 379] width 235 height 24
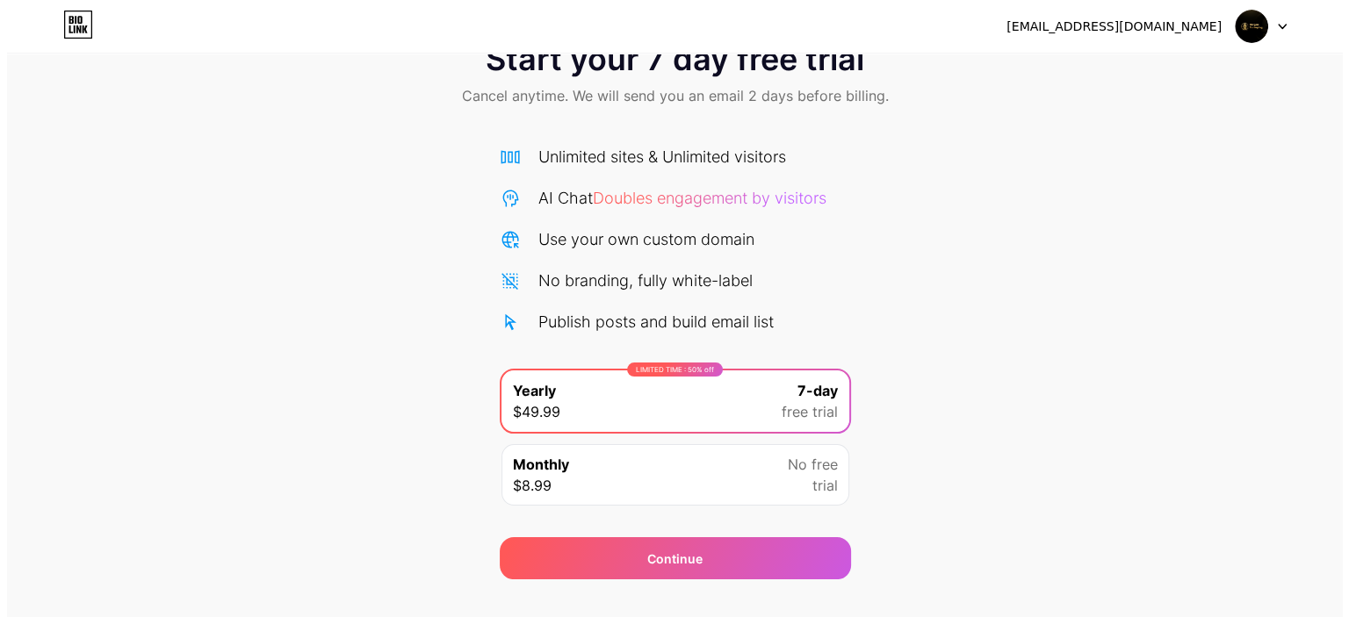
scroll to position [88, 0]
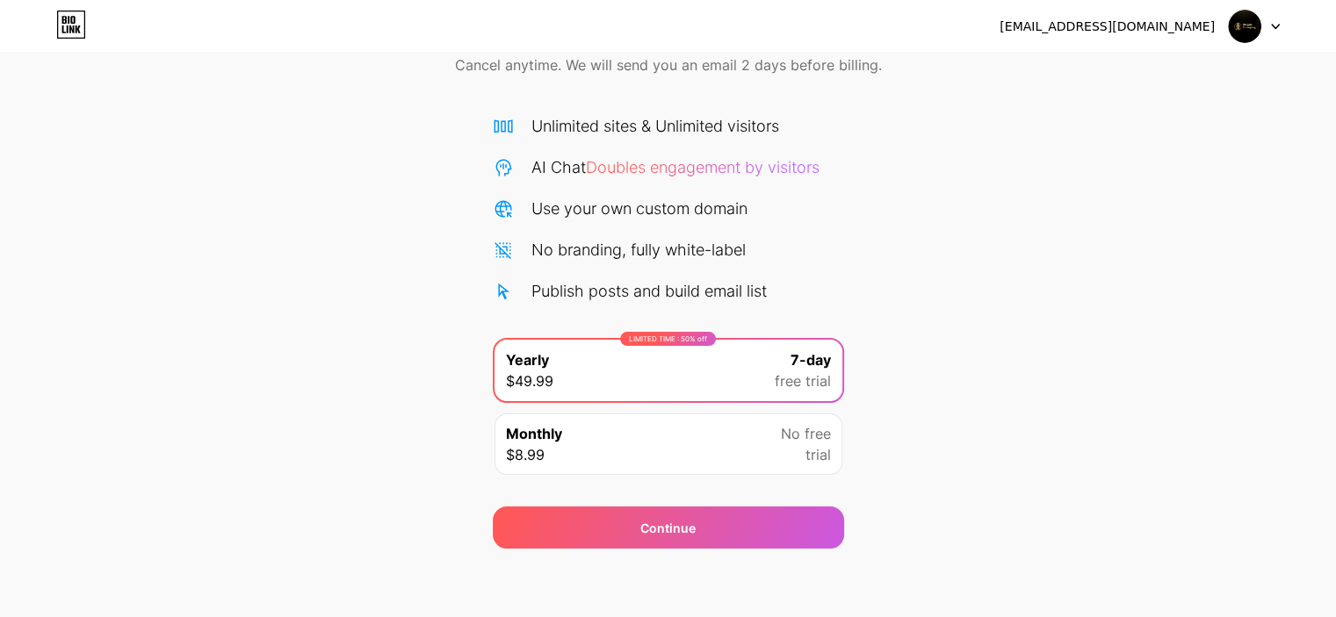
click at [812, 459] on span "trial" at bounding box center [817, 454] width 25 height 21
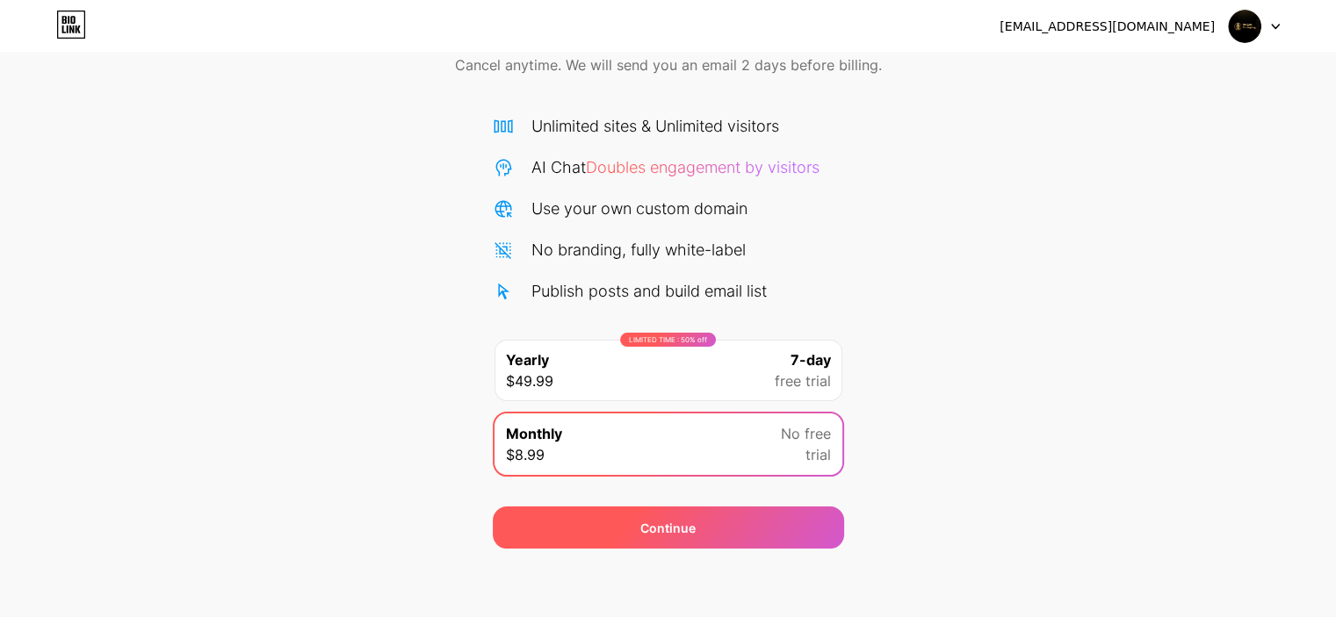
click at [746, 529] on div "Continue" at bounding box center [668, 528] width 351 height 42
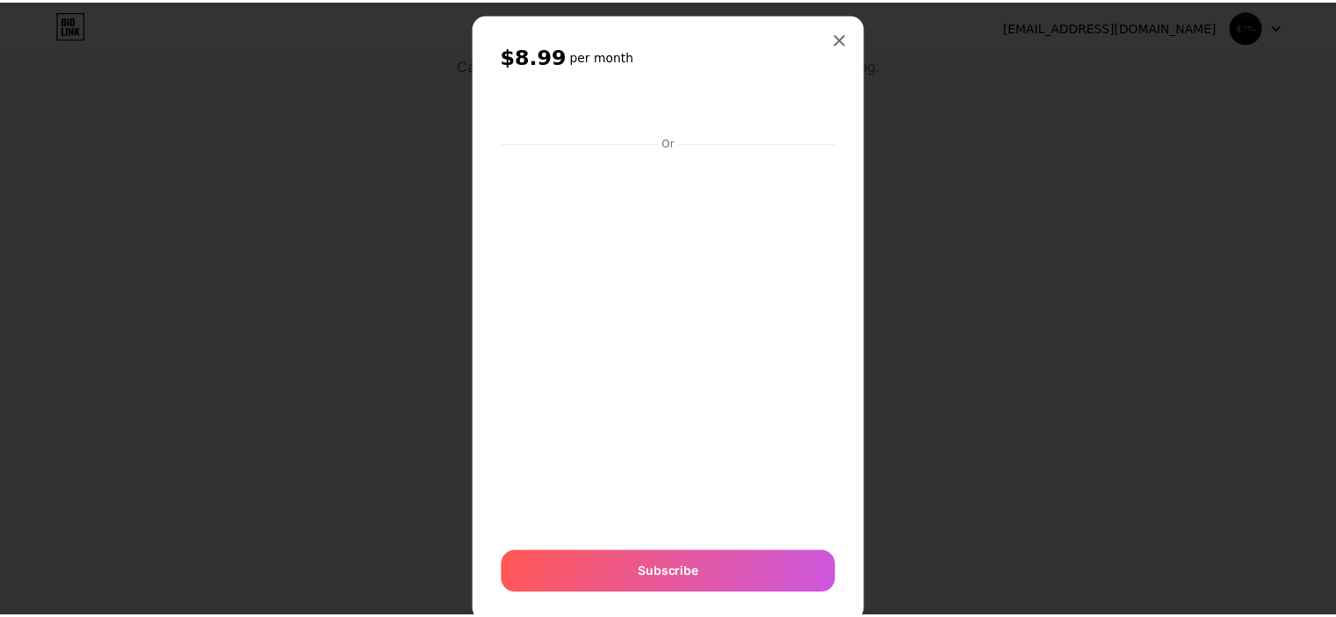
scroll to position [0, 0]
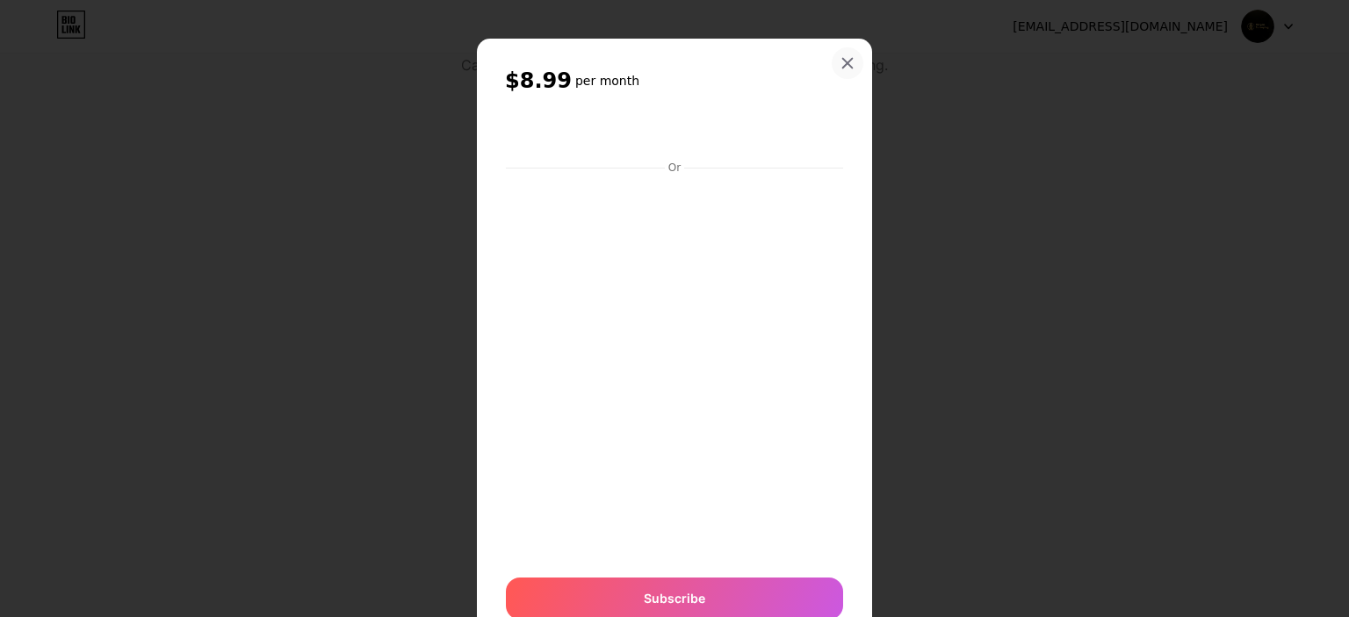
click at [843, 64] on icon at bounding box center [848, 64] width 10 height 10
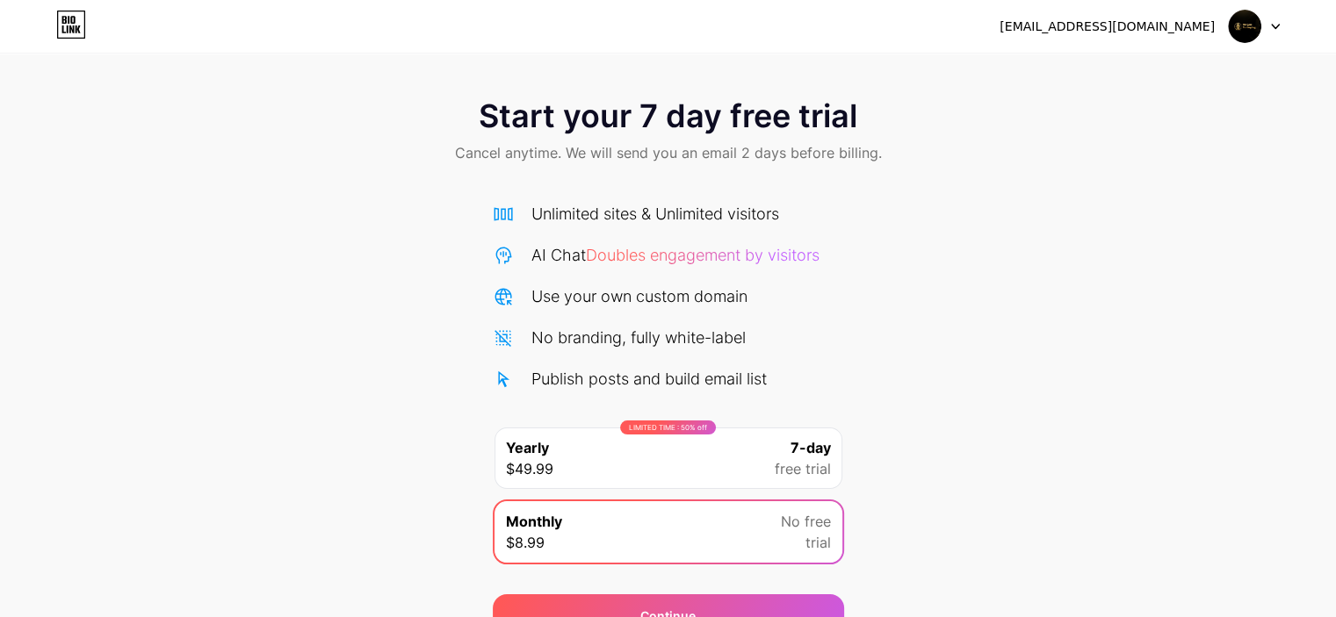
click at [1258, 28] on img at bounding box center [1244, 26] width 33 height 33
